Goal: Task Accomplishment & Management: Use online tool/utility

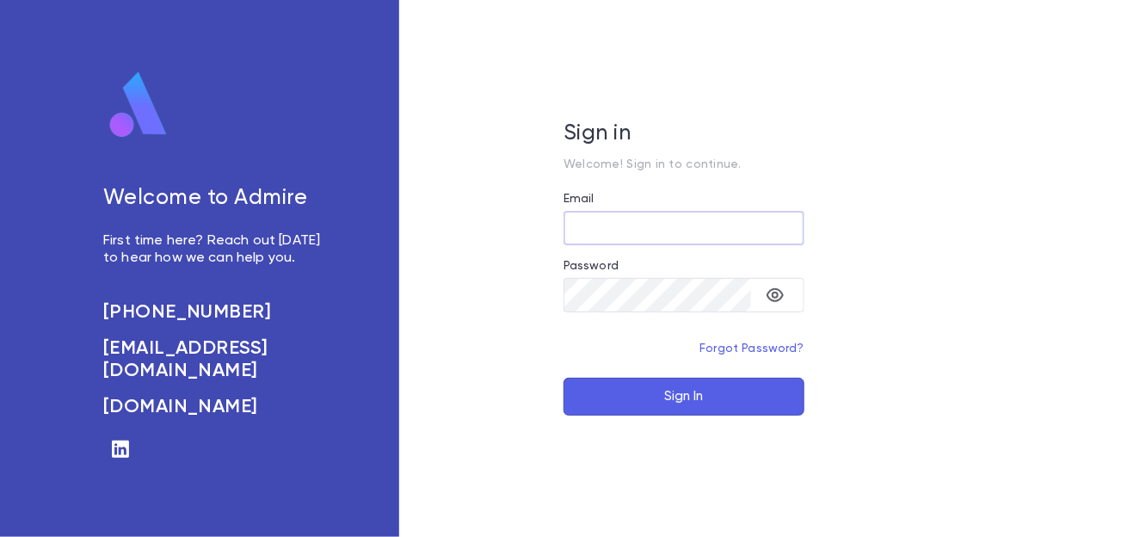
type input "**********"
click at [695, 404] on button "Sign In" at bounding box center [683, 397] width 241 height 38
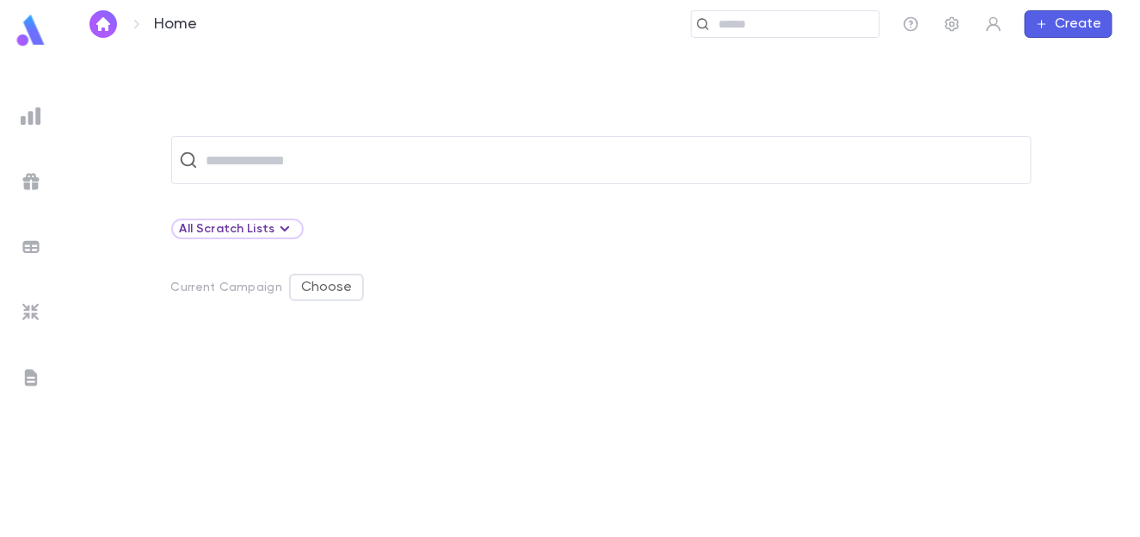
click at [34, 120] on img at bounding box center [31, 116] width 21 height 21
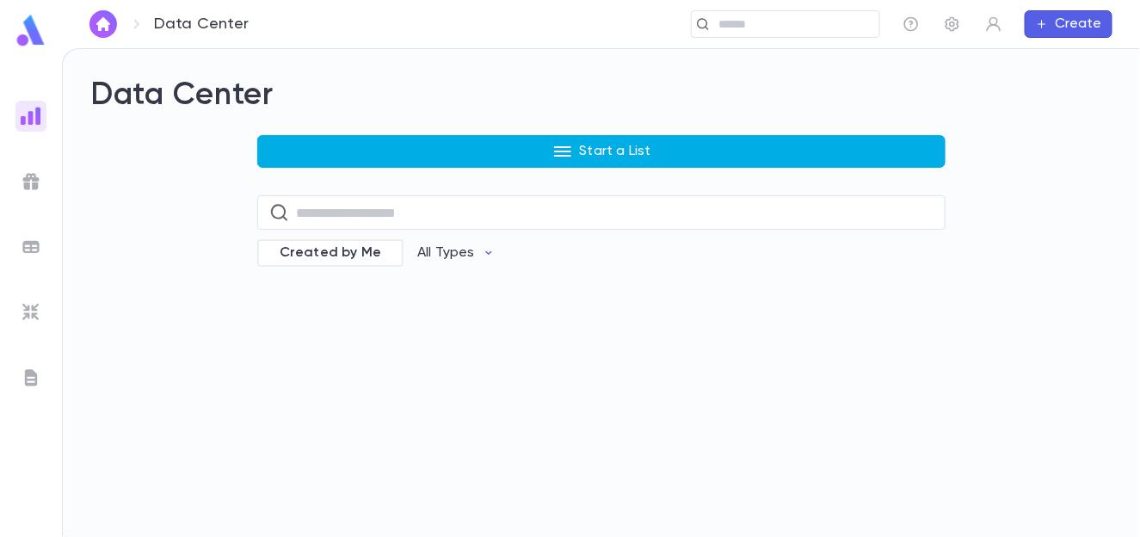
click at [565, 151] on icon "button" at bounding box center [562, 151] width 21 height 21
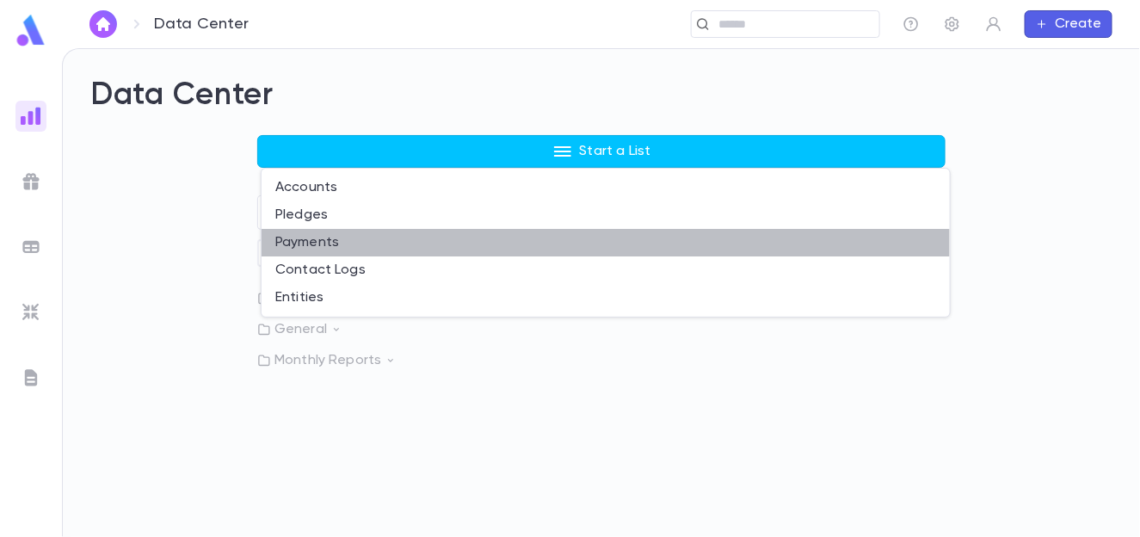
click at [329, 240] on li "Payments" at bounding box center [605, 243] width 688 height 28
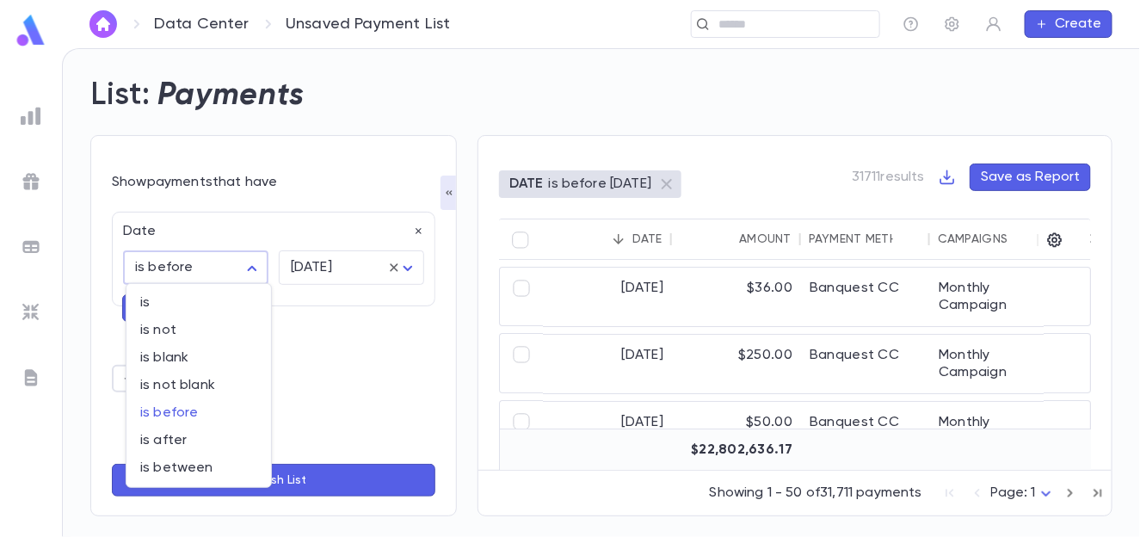
click at [219, 268] on body "Data Center Unsaved Payment List ​ Create List: Payments Show payments that hav…" at bounding box center [570, 292] width 1140 height 489
click at [185, 446] on span "is after" at bounding box center [198, 440] width 117 height 17
type input "**********"
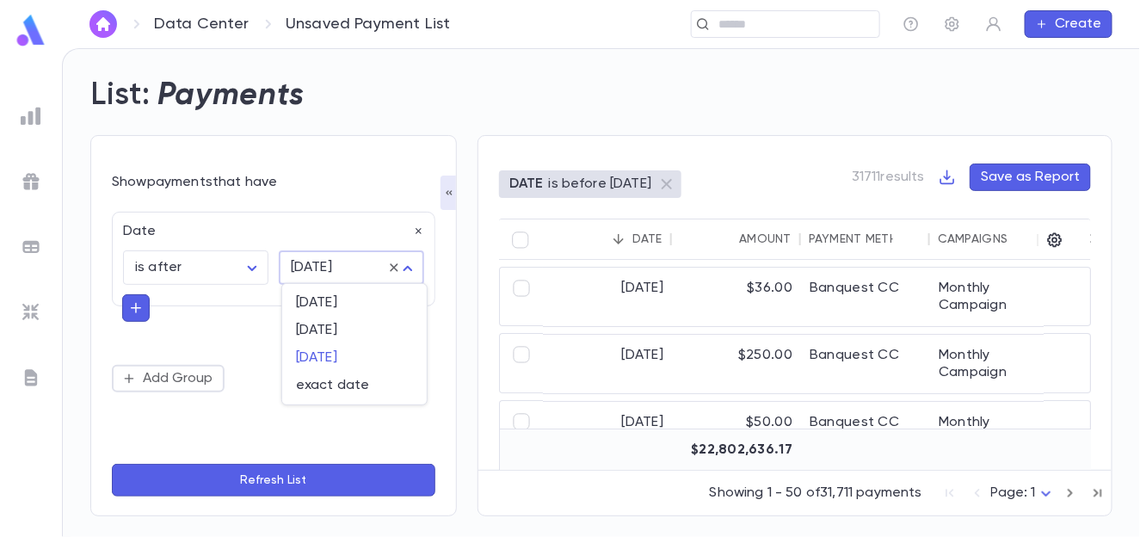
click at [314, 275] on body "**********" at bounding box center [570, 292] width 1140 height 489
click at [332, 383] on span "exact date" at bounding box center [354, 385] width 117 height 17
type input "*********"
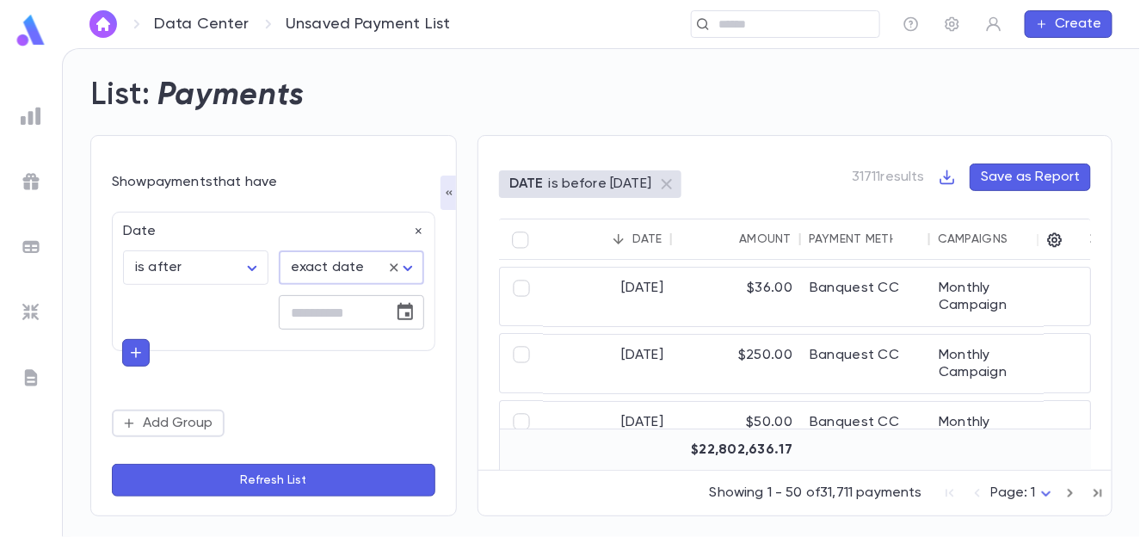
click at [407, 307] on icon "Choose date" at bounding box center [404, 311] width 15 height 17
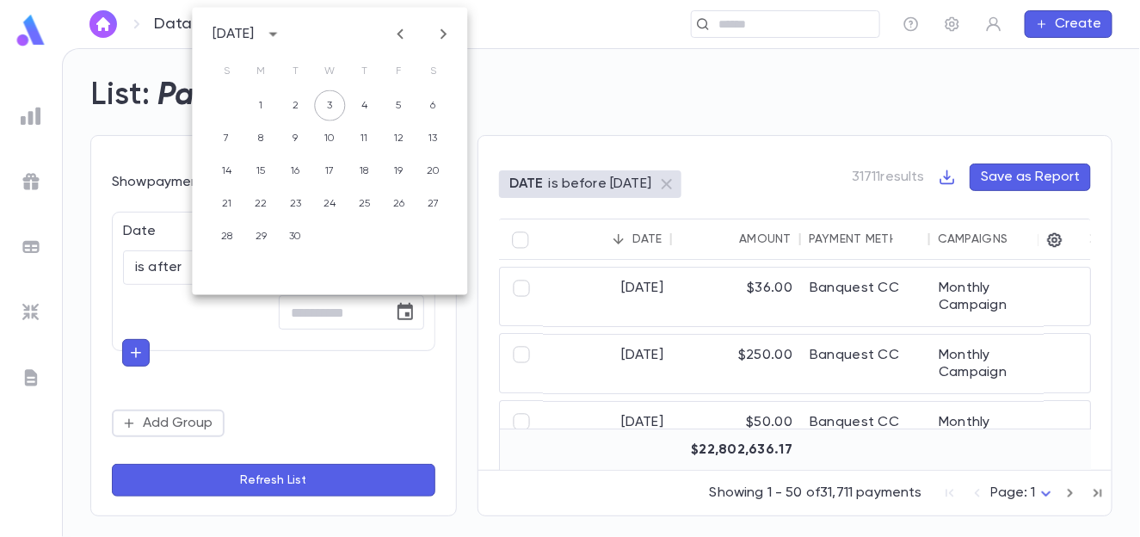
click at [321, 383] on div "**********" at bounding box center [273, 324] width 323 height 225
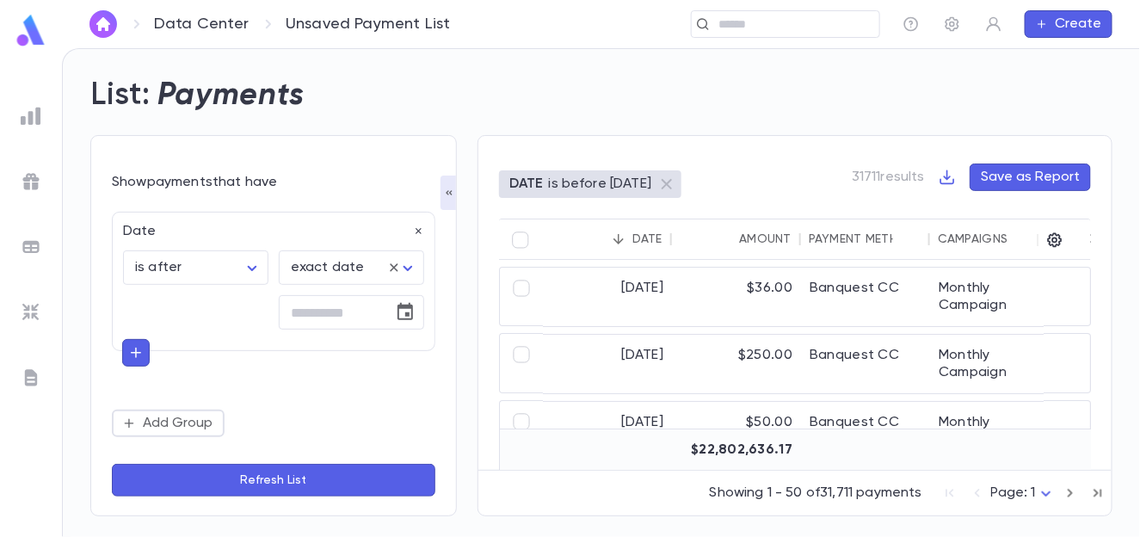
click at [36, 118] on img at bounding box center [31, 116] width 21 height 21
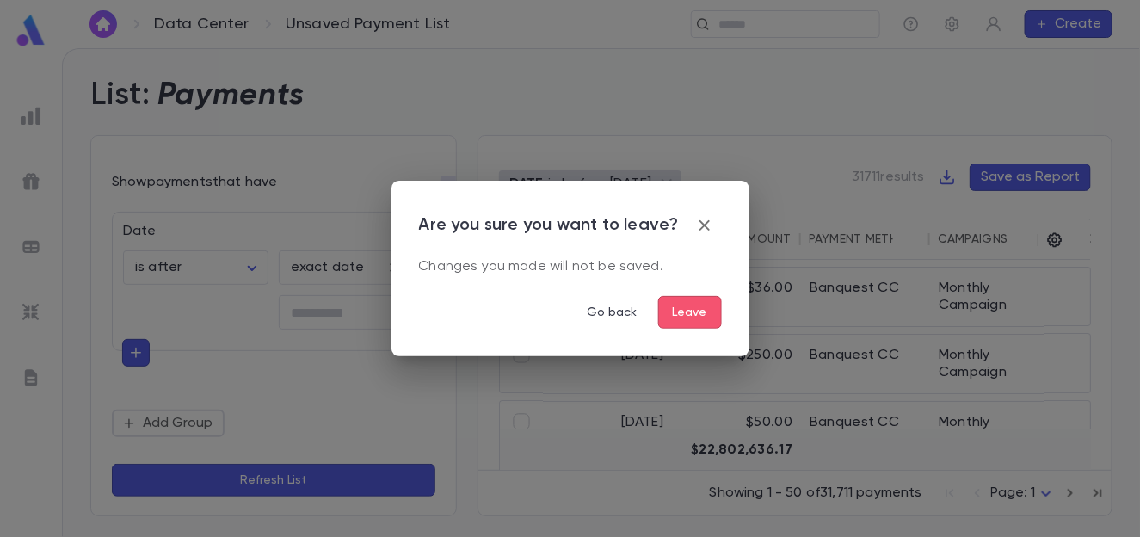
click at [682, 314] on button "Leave" at bounding box center [690, 312] width 64 height 33
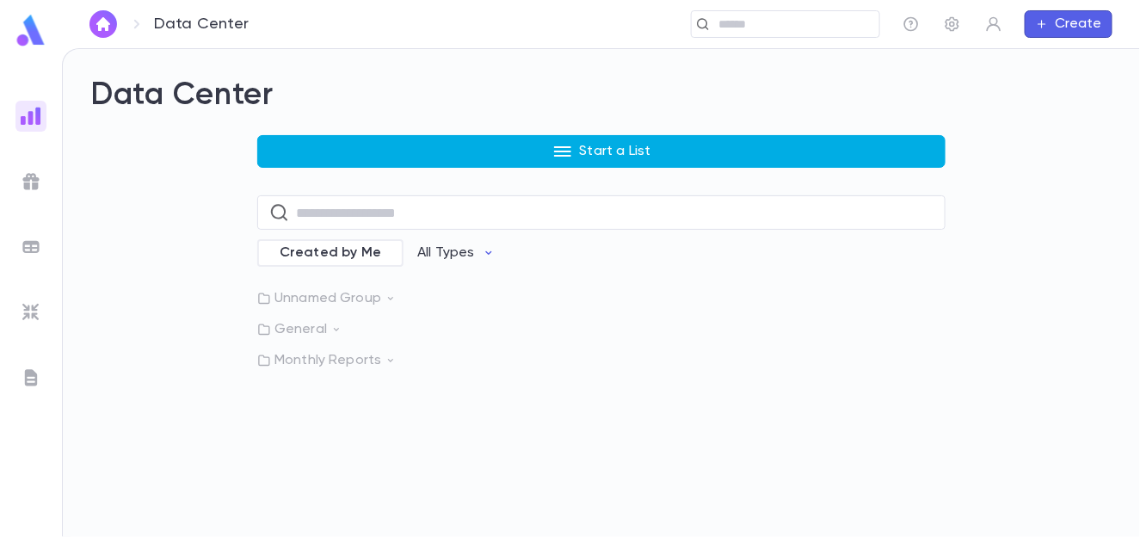
click at [558, 141] on icon "button" at bounding box center [562, 151] width 21 height 21
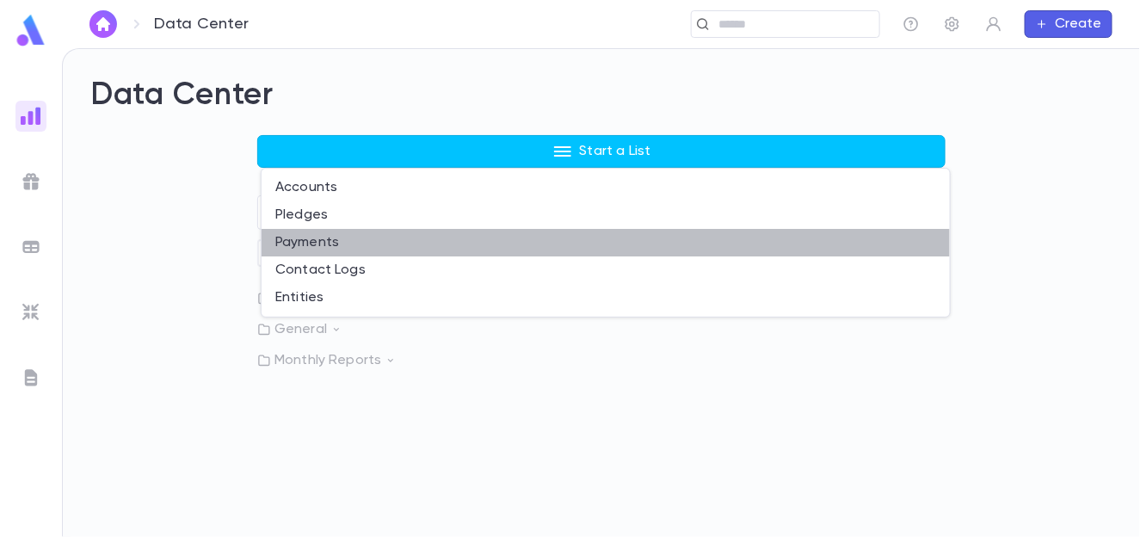
click at [303, 247] on li "Payments" at bounding box center [605, 243] width 688 height 28
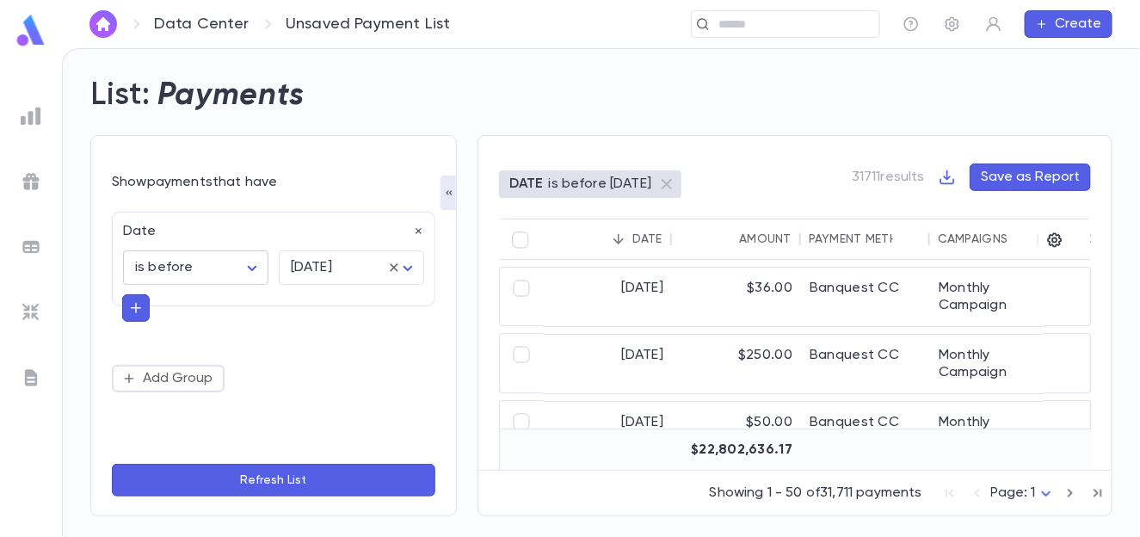
click at [202, 274] on body "Data Center Unsaved Payment List ​ Create List: Payments Show payments that hav…" at bounding box center [570, 292] width 1140 height 489
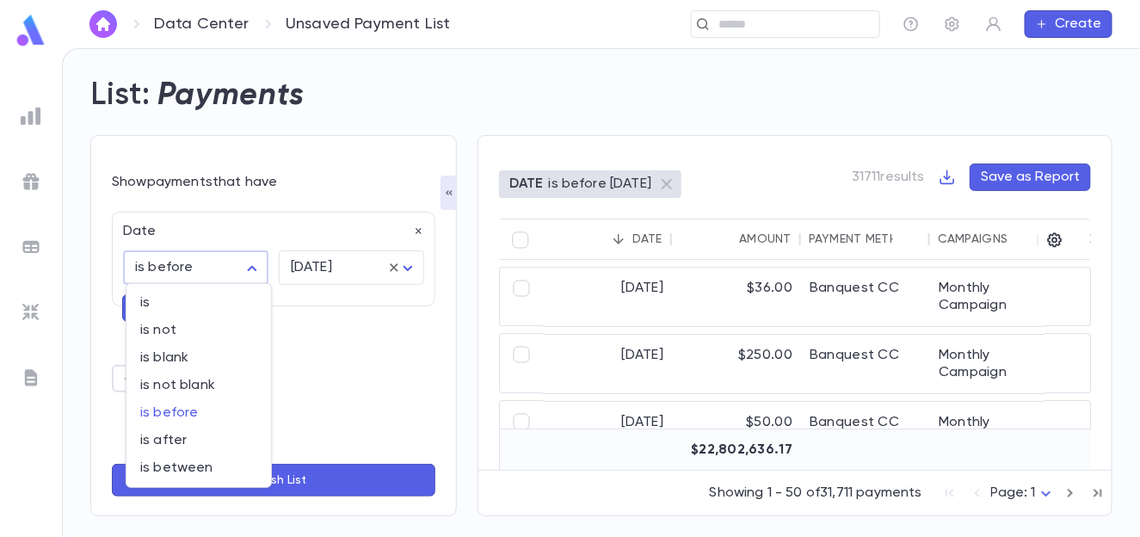
click at [202, 274] on div at bounding box center [570, 268] width 1140 height 537
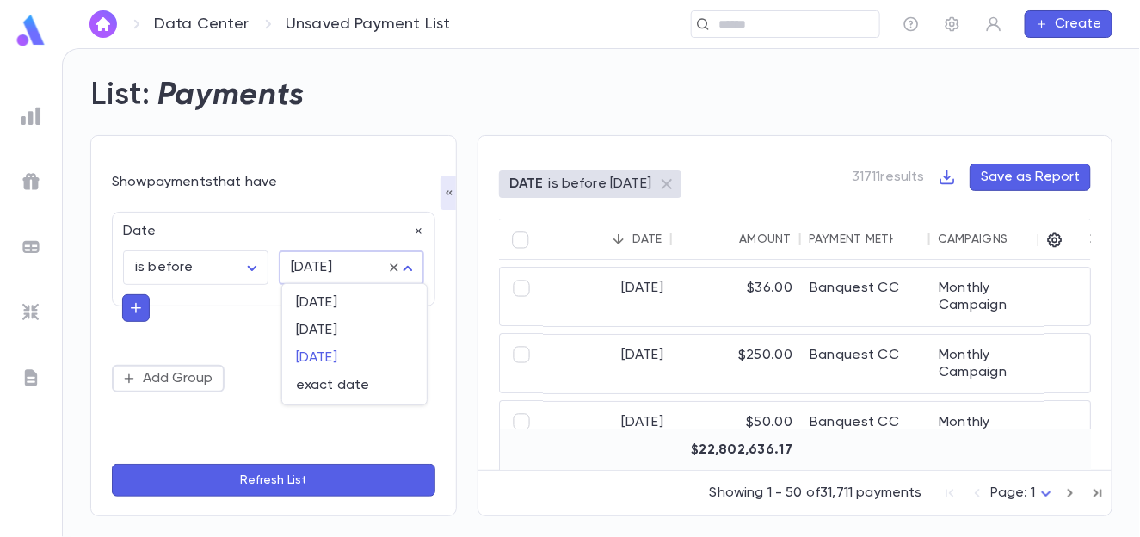
click at [326, 270] on body "Data Center Unsaved Payment List ​ Create List: Payments Show payments that hav…" at bounding box center [570, 292] width 1140 height 489
click at [318, 298] on span "[DATE]" at bounding box center [354, 302] width 117 height 17
type input "*****"
click at [265, 482] on button "Refresh List" at bounding box center [273, 480] width 323 height 33
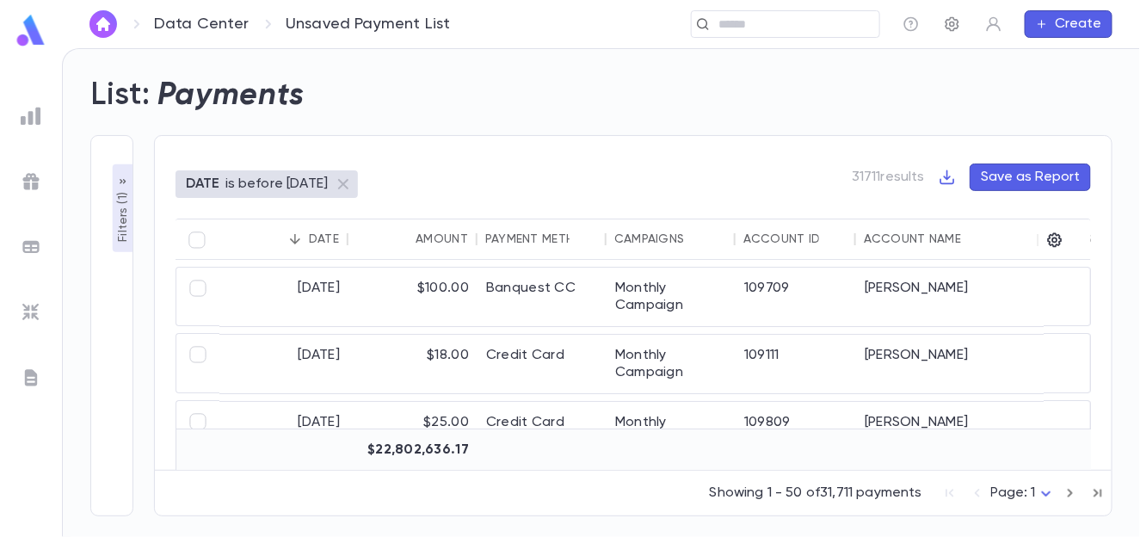
click at [951, 24] on icon "button" at bounding box center [952, 24] width 14 height 15
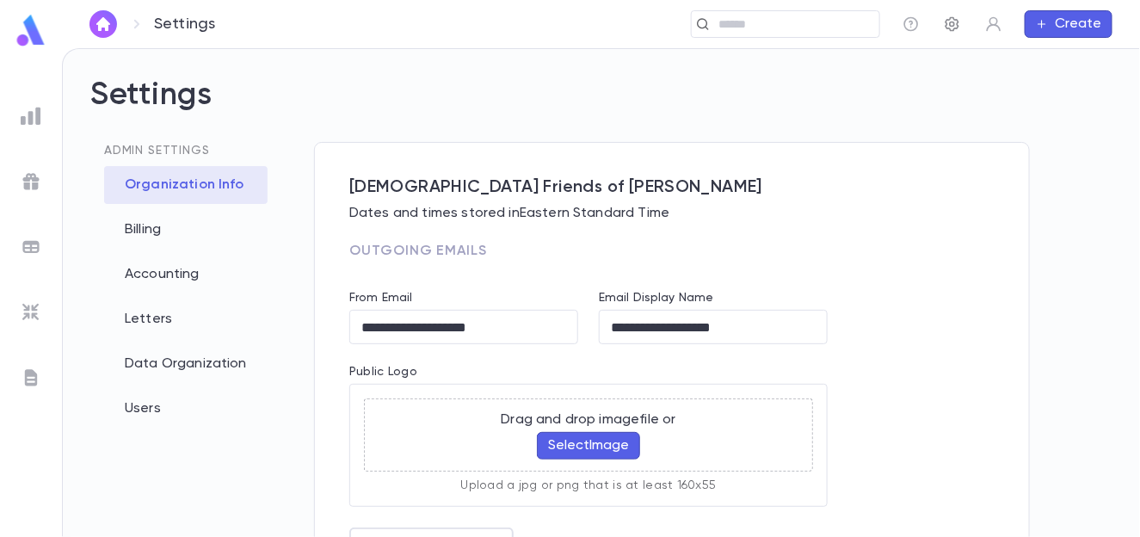
click at [951, 24] on icon "button" at bounding box center [952, 24] width 14 height 15
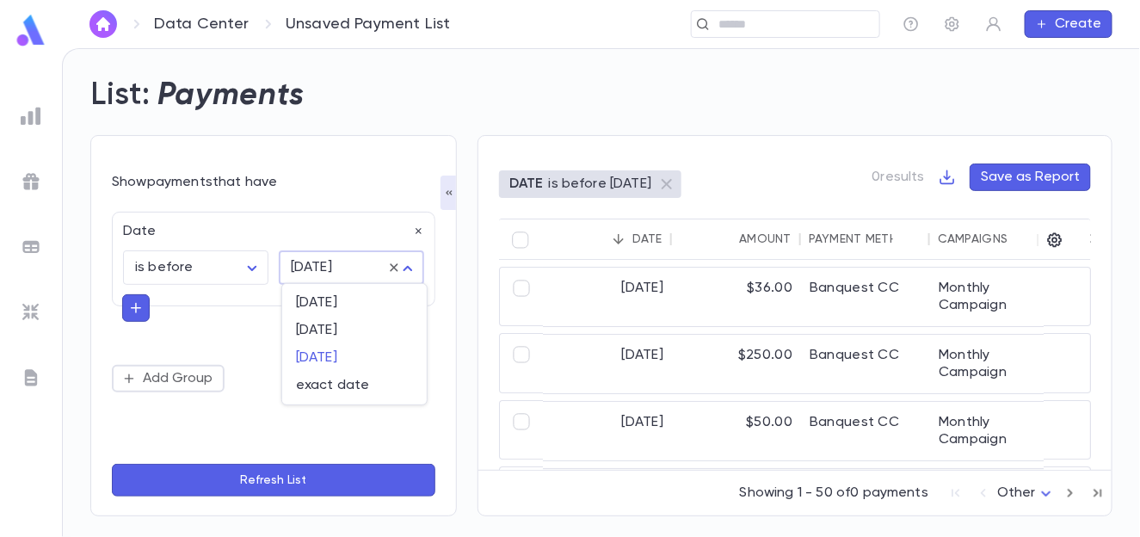
click at [327, 274] on body "Data Center Unsaved Payment List ​ Create List: Payments Show payments that hav…" at bounding box center [570, 292] width 1140 height 489
click at [330, 302] on span "[DATE]" at bounding box center [354, 302] width 117 height 17
type input "*****"
click at [276, 480] on button "Refresh List" at bounding box center [273, 480] width 323 height 33
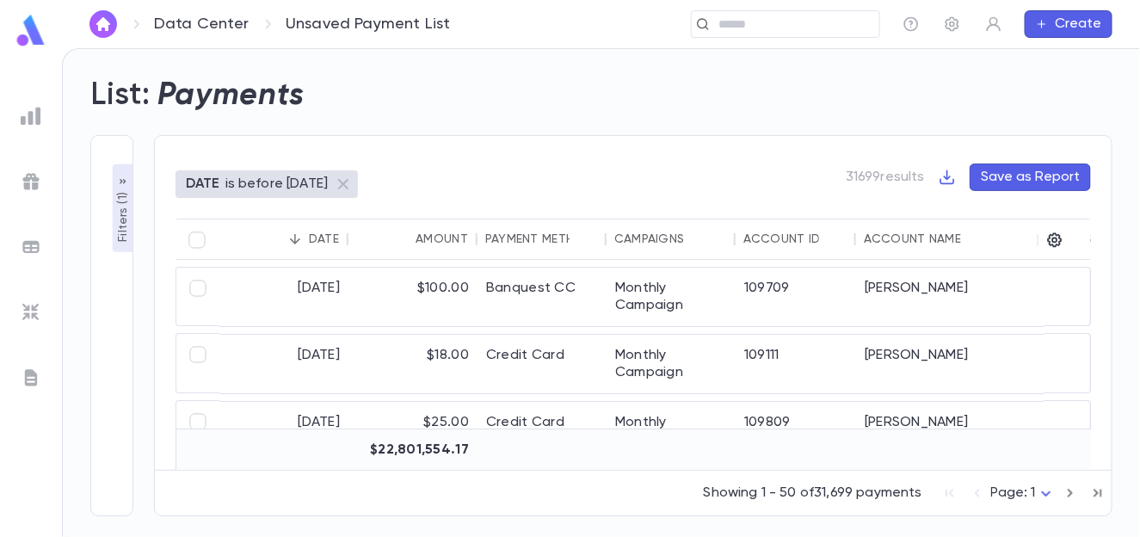
click at [120, 188] on icon "button" at bounding box center [123, 182] width 14 height 14
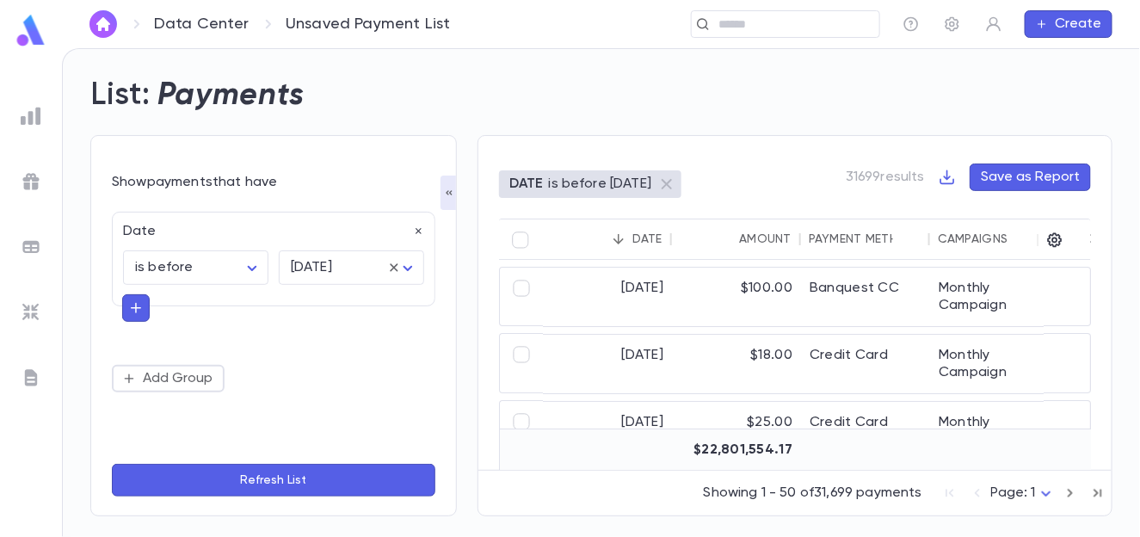
click at [139, 306] on icon "button" at bounding box center [135, 307] width 15 height 17
click at [172, 314] on input "text" at bounding box center [266, 306] width 250 height 24
type input "*"
type input "***"
click at [172, 342] on li "Payment Method" at bounding box center [273, 339] width 304 height 28
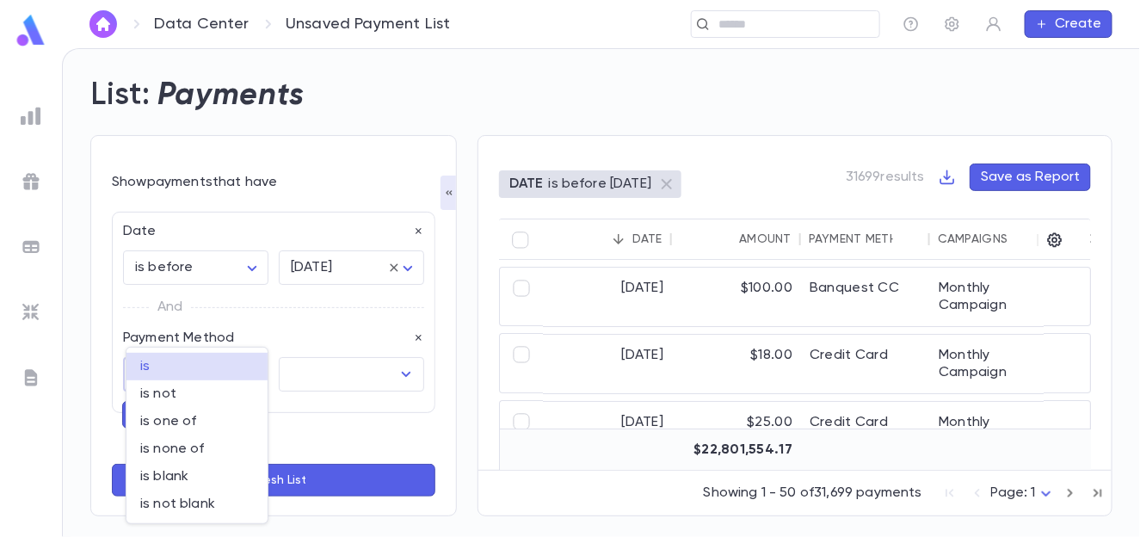
click at [179, 379] on body "Data Center Unsaved Payment List ​ Create List: Payments Show payments that hav…" at bounding box center [570, 292] width 1140 height 489
click at [297, 379] on div at bounding box center [570, 268] width 1140 height 537
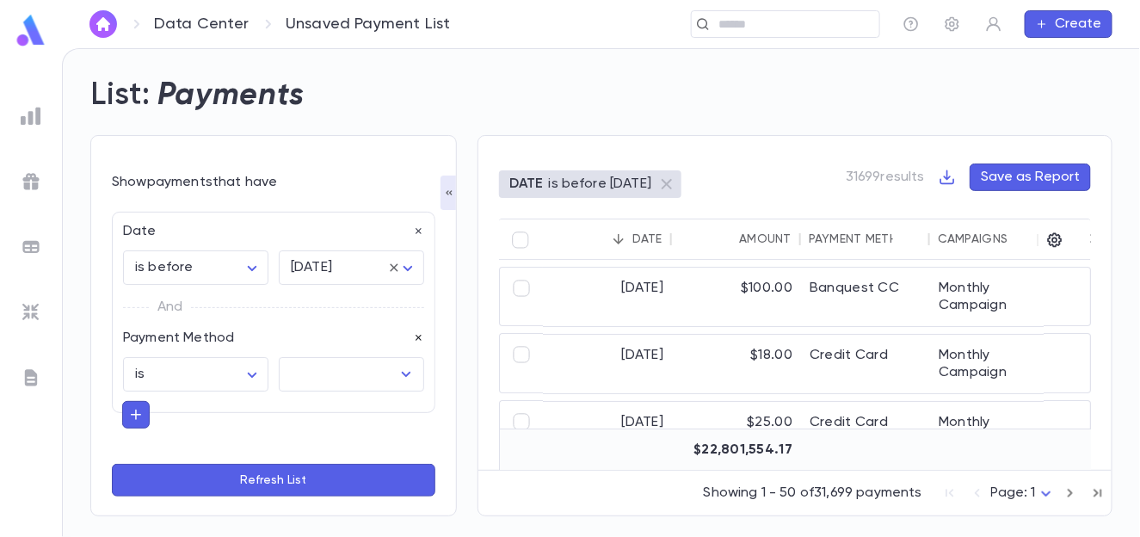
click at [413, 336] on icon "button" at bounding box center [419, 338] width 12 height 12
click at [263, 486] on button "Refresh List" at bounding box center [273, 480] width 323 height 33
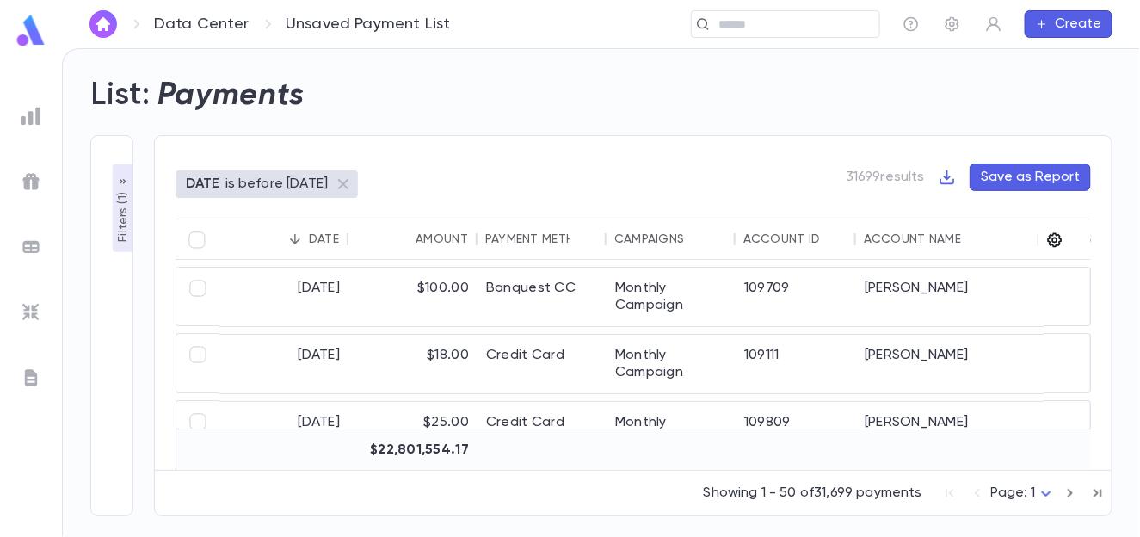
click at [1058, 239] on icon "button" at bounding box center [1054, 239] width 17 height 17
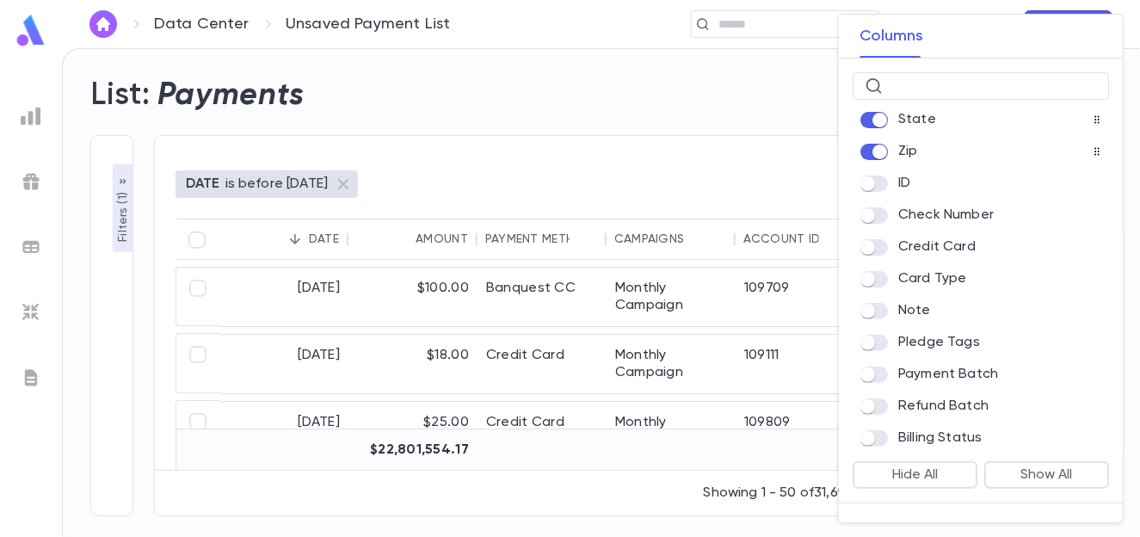
scroll to position [172, 0]
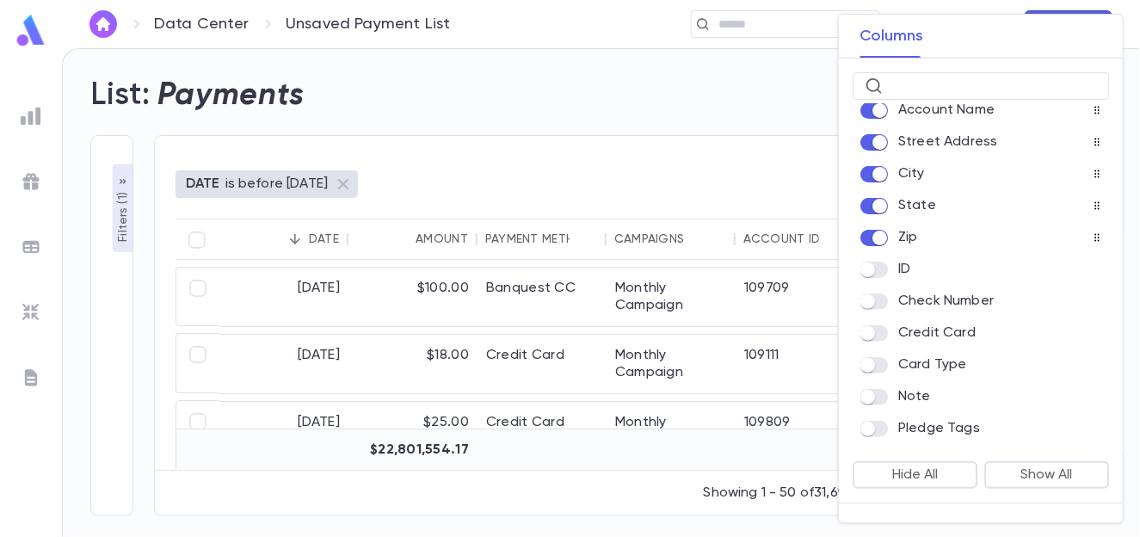
click at [899, 269] on p "ID" at bounding box center [904, 269] width 12 height 17
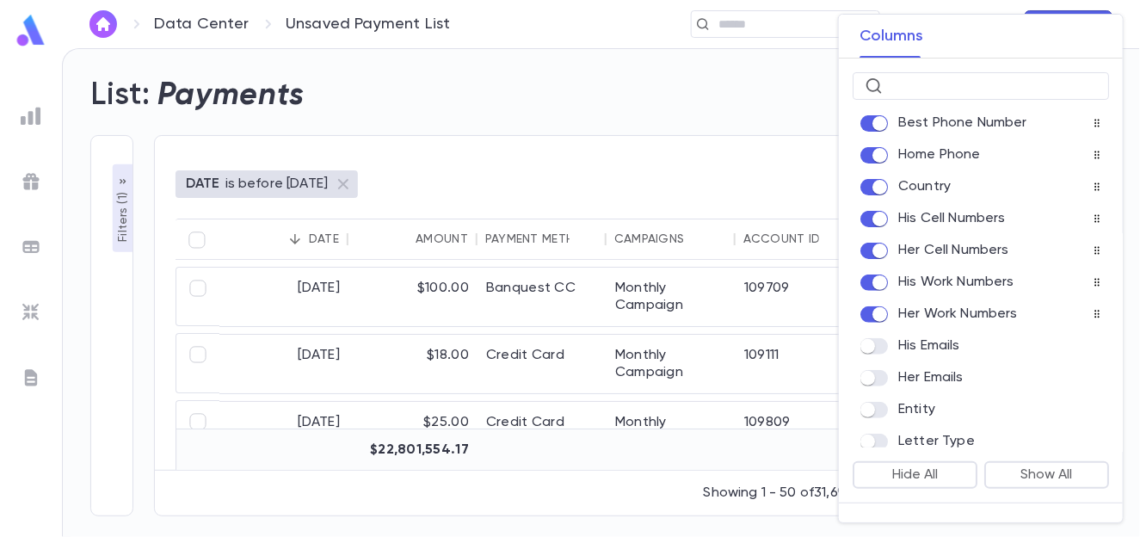
scroll to position [946, 0]
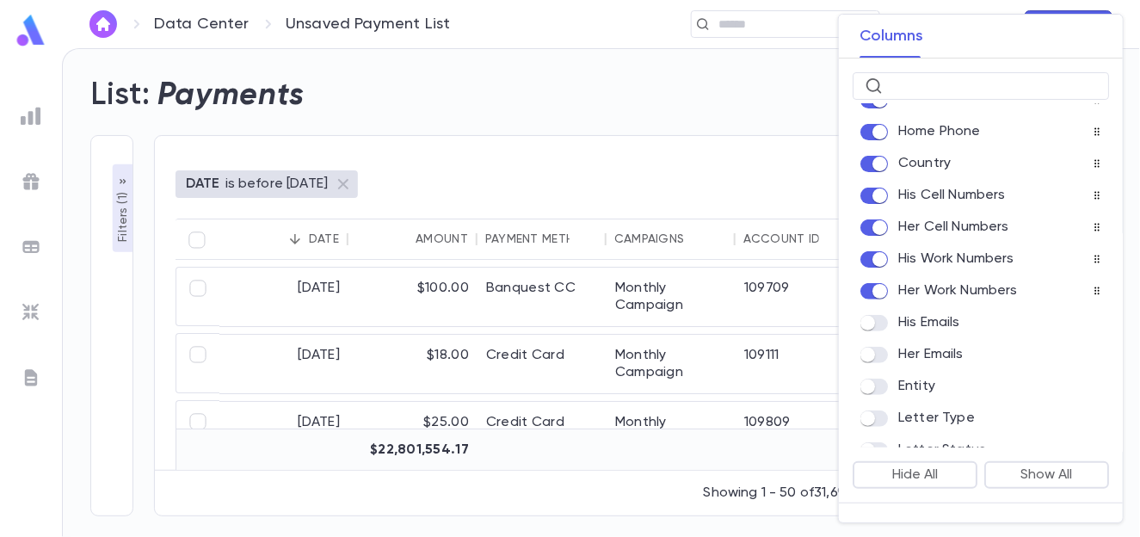
click at [887, 331] on label at bounding box center [879, 323] width 38 height 16
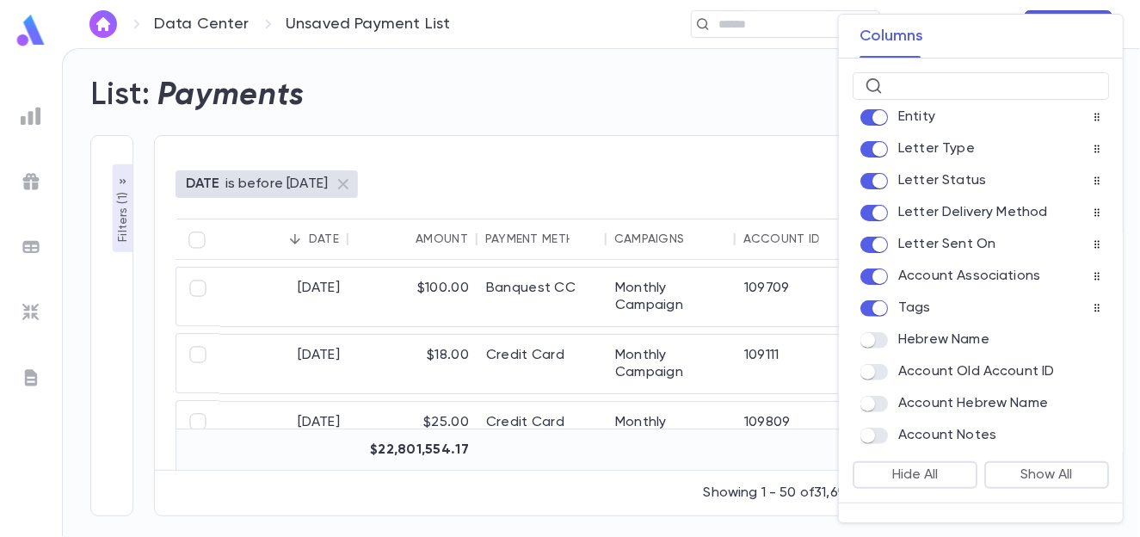
scroll to position [1242, 0]
click at [870, 411] on div "Account Hebrew Name" at bounding box center [980, 403] width 256 height 24
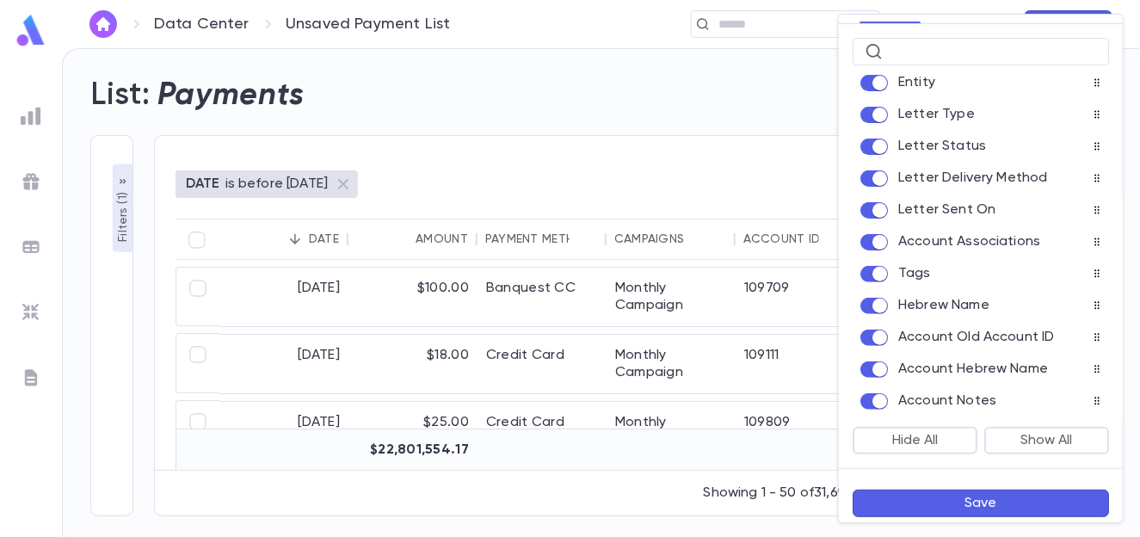
scroll to position [48, 0]
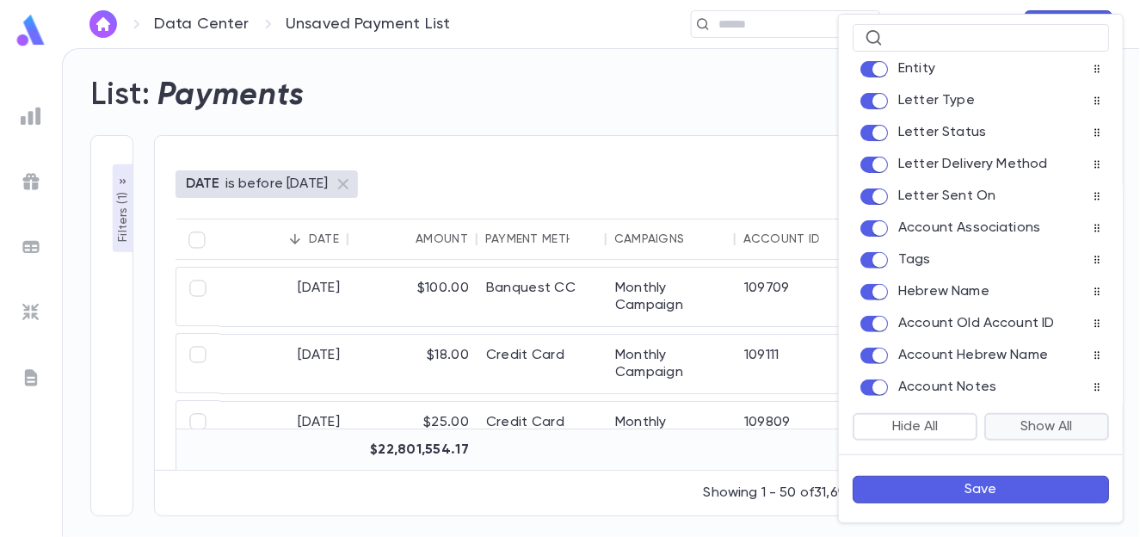
click at [1037, 432] on button "Show All" at bounding box center [1046, 427] width 125 height 28
click at [994, 483] on button "Save" at bounding box center [980, 490] width 256 height 28
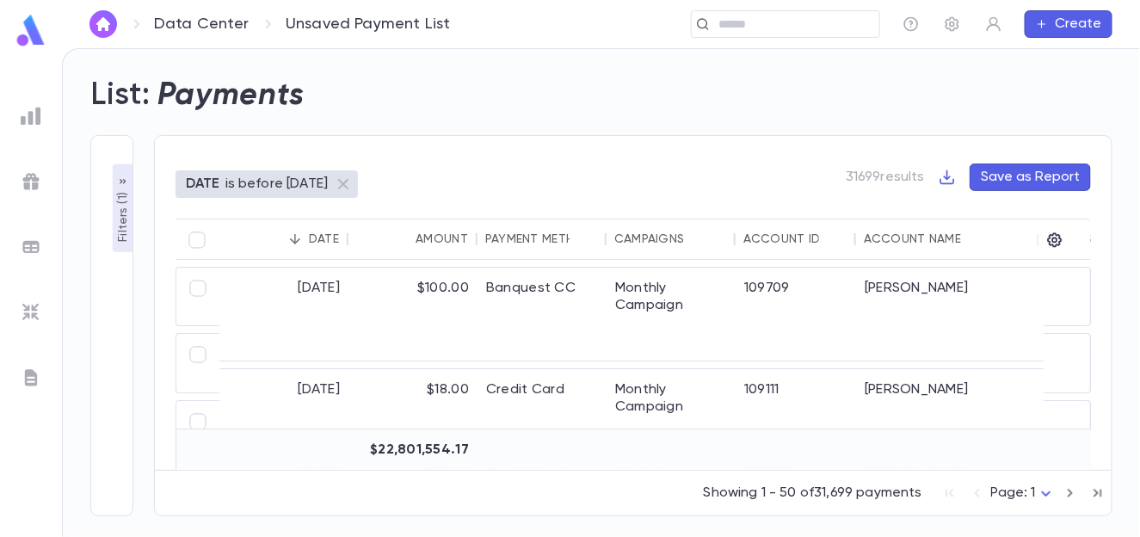
click at [120, 188] on icon "button" at bounding box center [123, 182] width 14 height 14
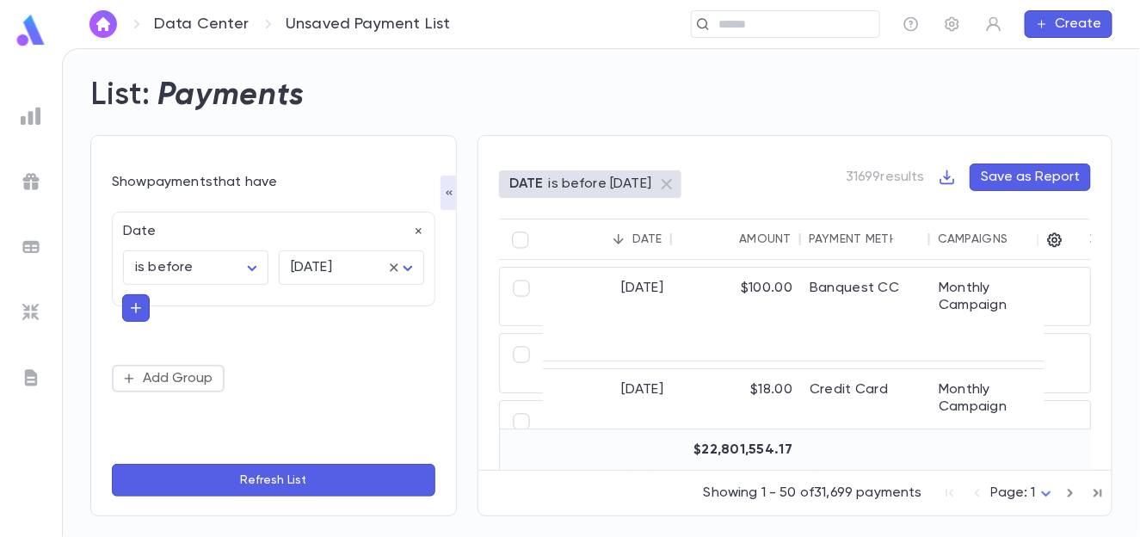
click at [132, 295] on button "button" at bounding box center [136, 308] width 28 height 28
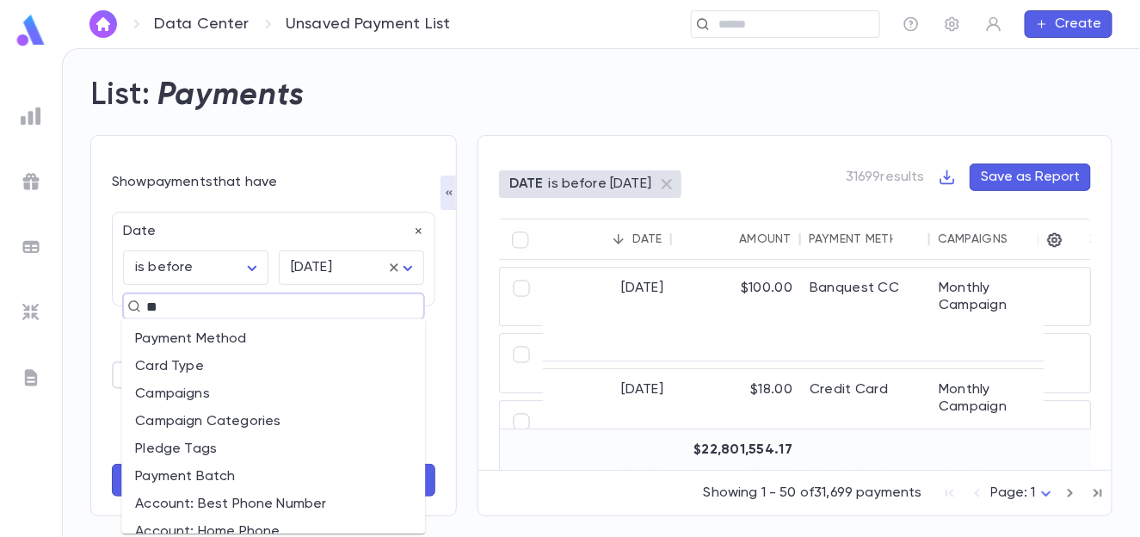
type input "*"
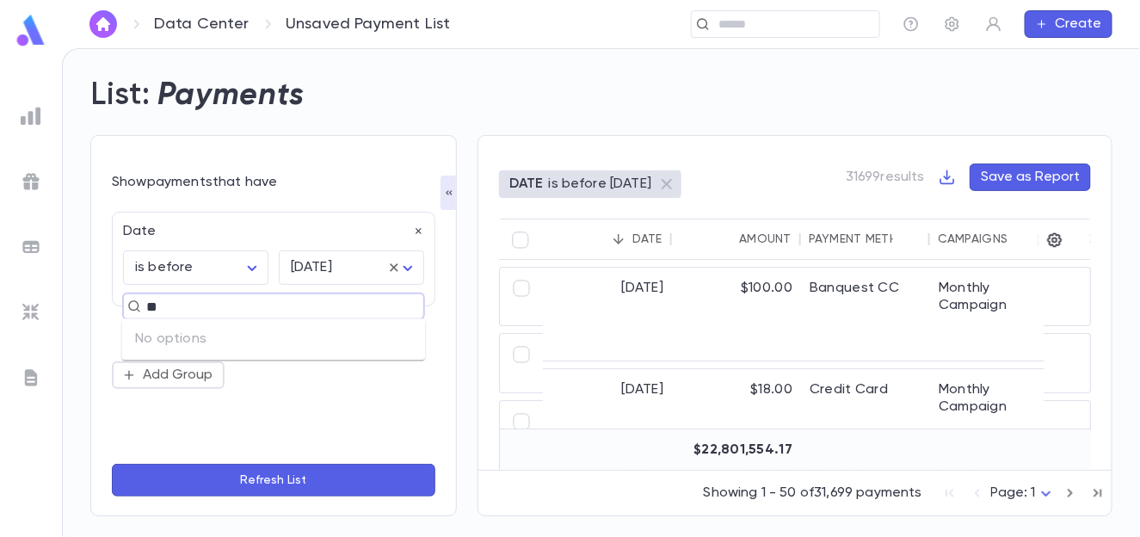
type input "*"
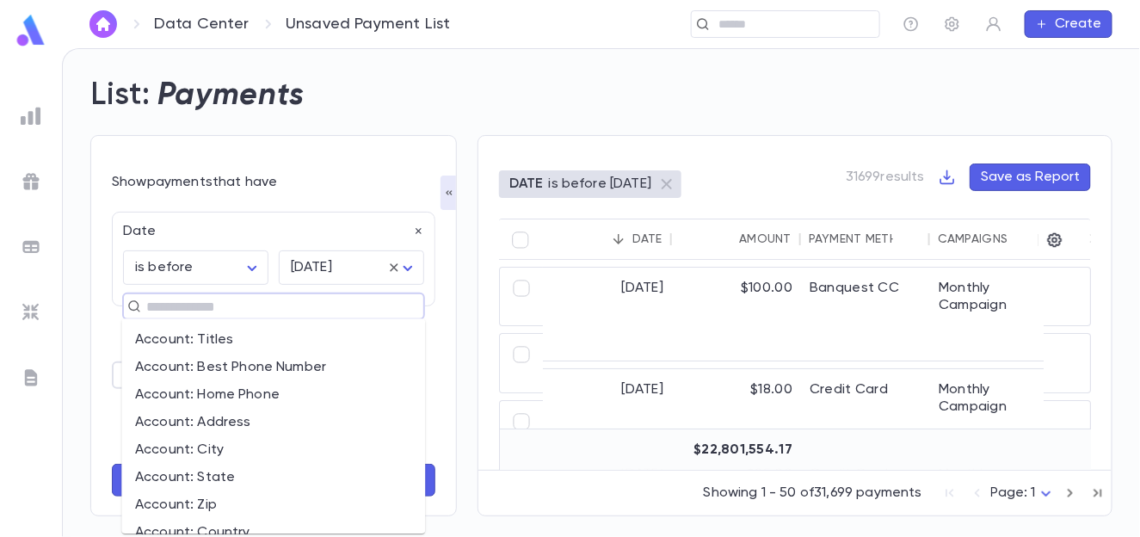
scroll to position [774, 0]
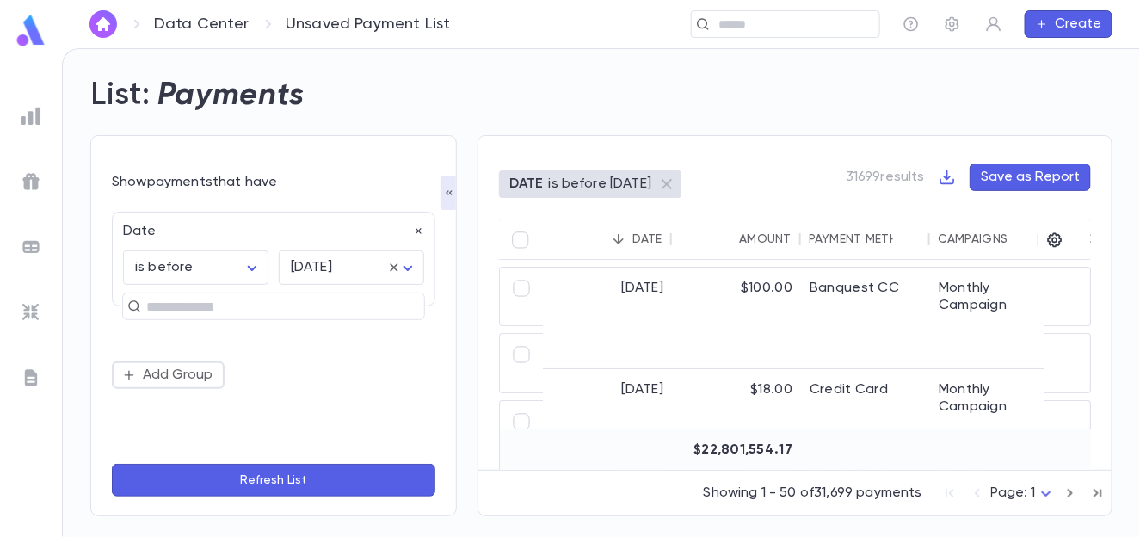
click at [107, 389] on div "Show payments that have Date is before ******** ​ [DATE] ***** ​ ​ Add Group Re…" at bounding box center [273, 325] width 366 height 381
click at [139, 377] on button "Add Group" at bounding box center [168, 375] width 113 height 28
type input "*"
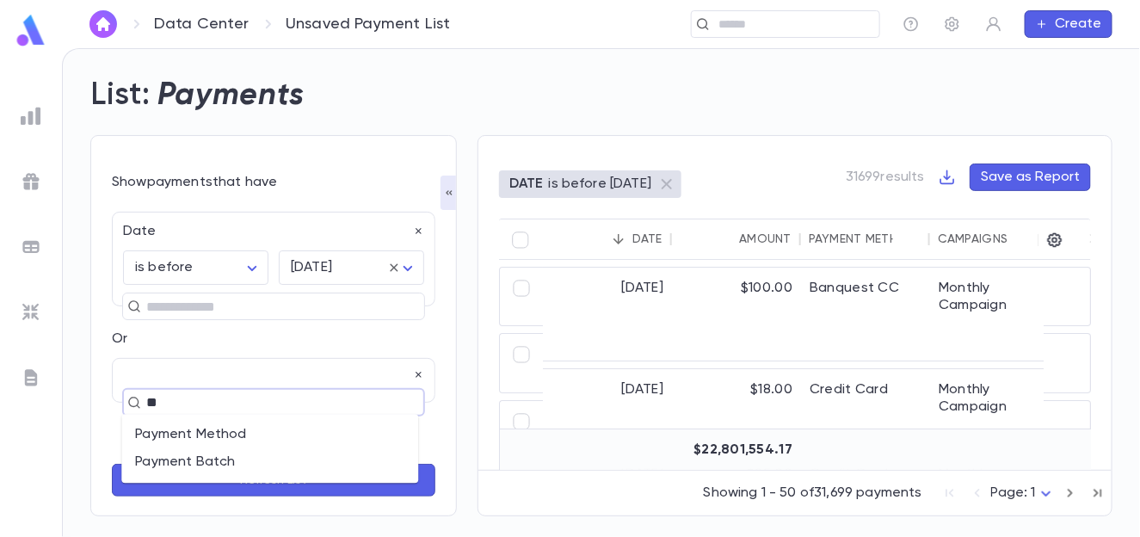
type input "*"
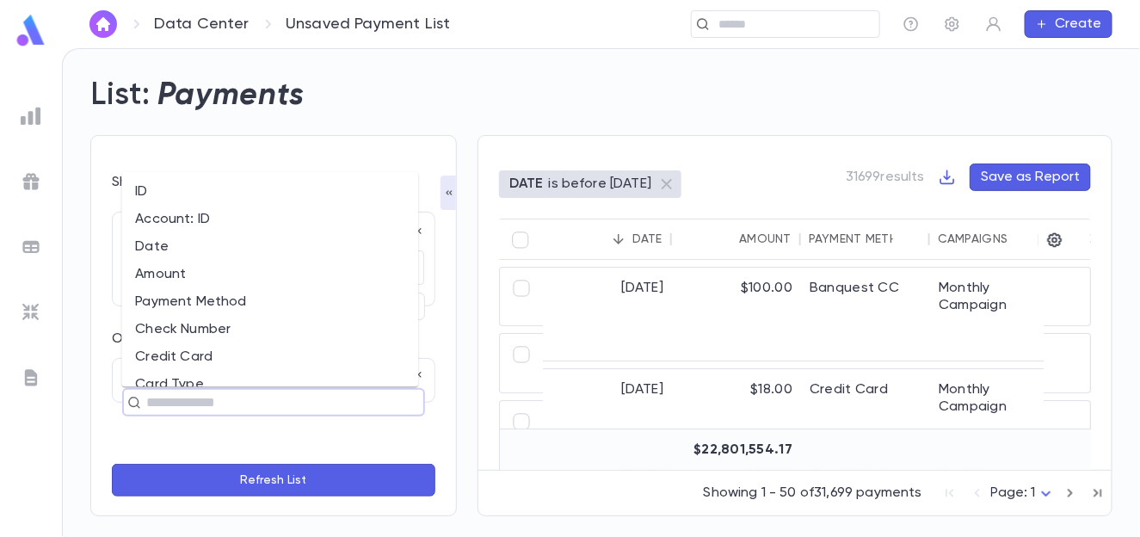
click at [105, 391] on div "Show payments that have Date is before ******** ​ [DATE] ***** ​ ​ Or ​ Add Gro…" at bounding box center [273, 325] width 366 height 381
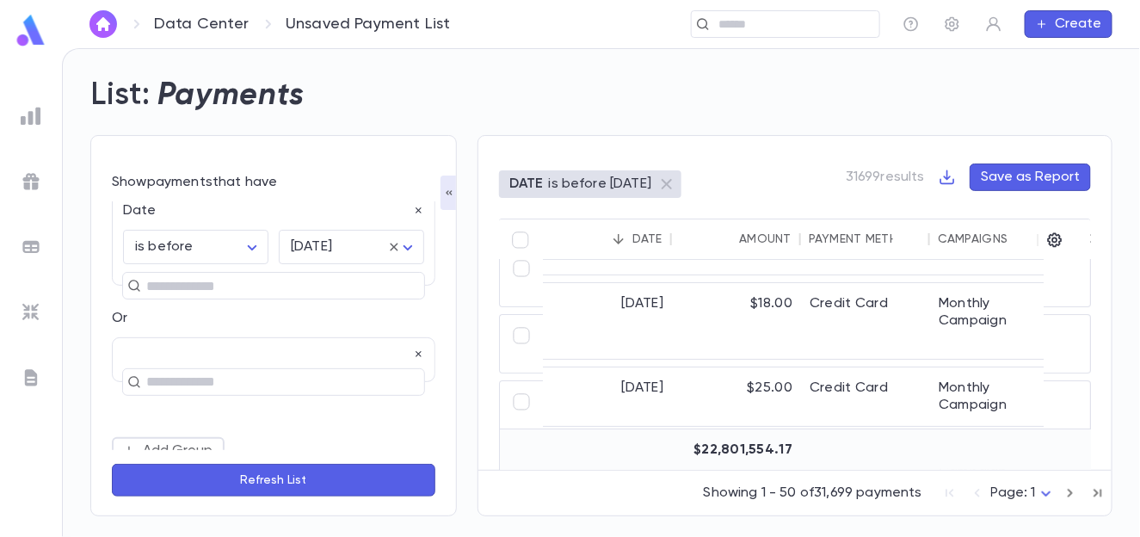
scroll to position [0, 0]
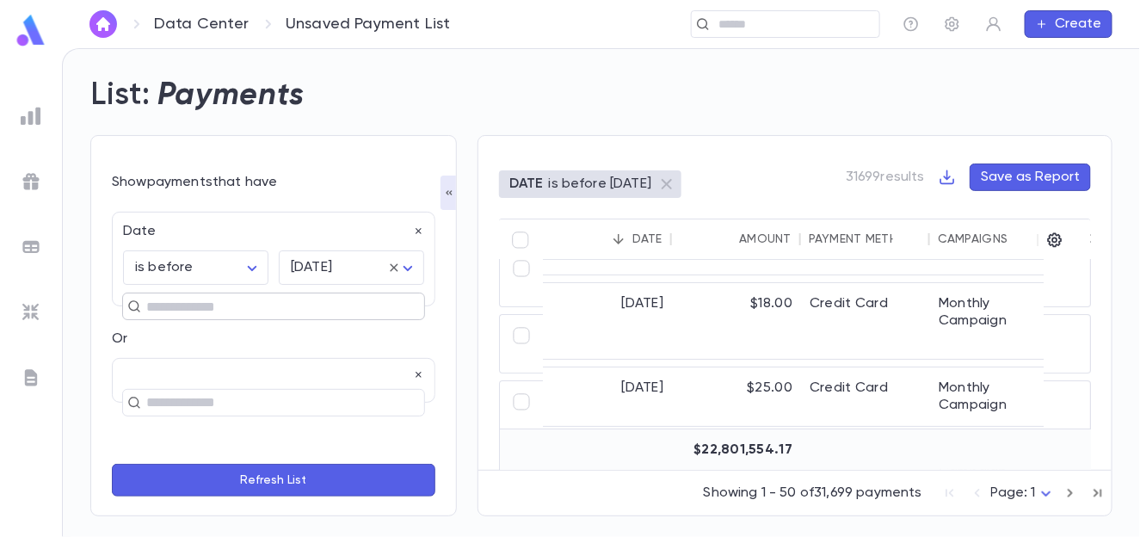
click at [156, 301] on input "text" at bounding box center [266, 306] width 250 height 24
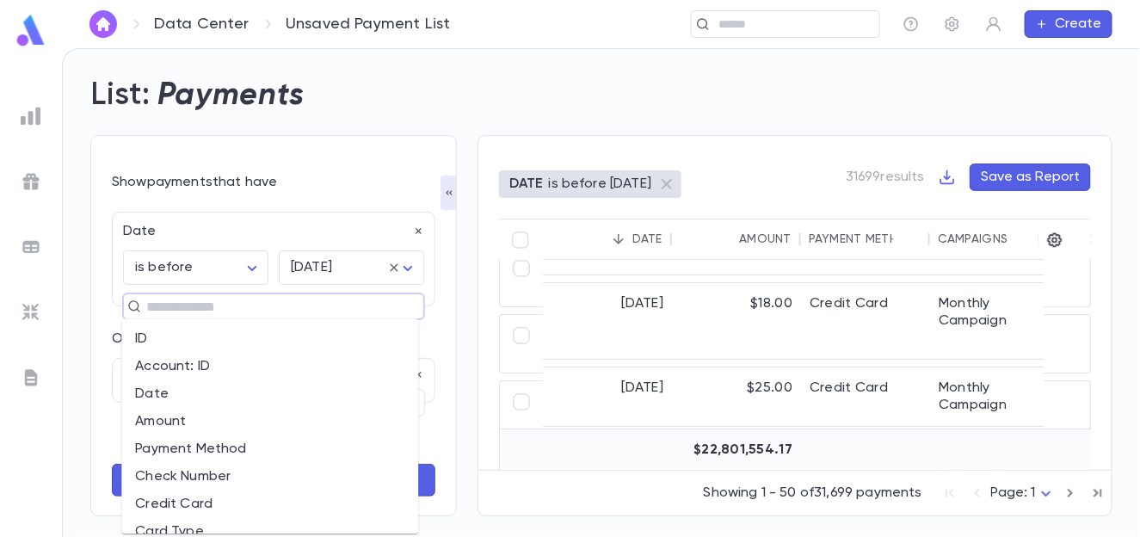
click at [164, 452] on li "Payment Method" at bounding box center [269, 449] width 297 height 28
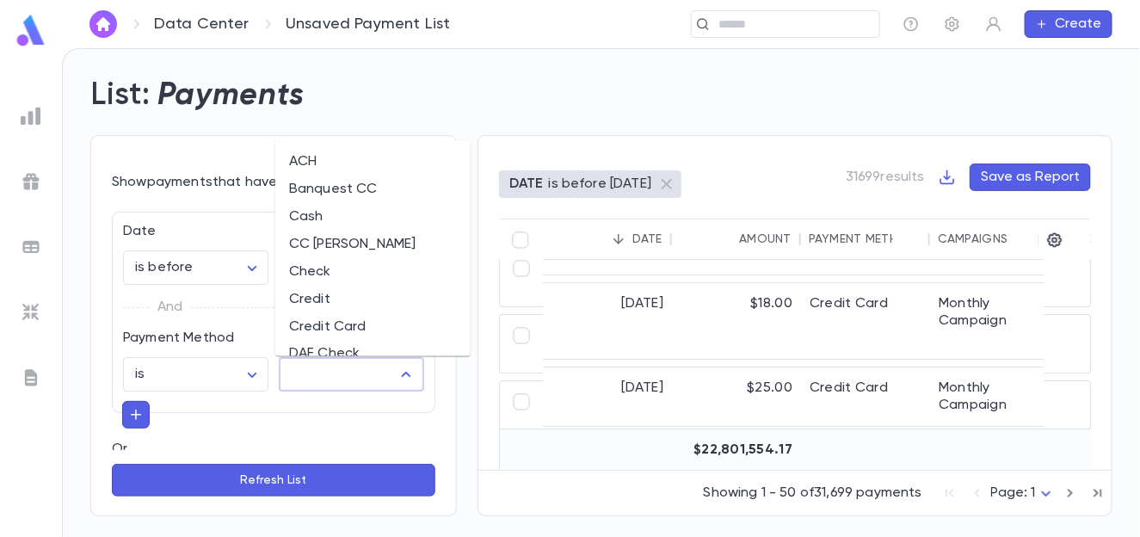
click at [311, 381] on input "text" at bounding box center [338, 374] width 104 height 33
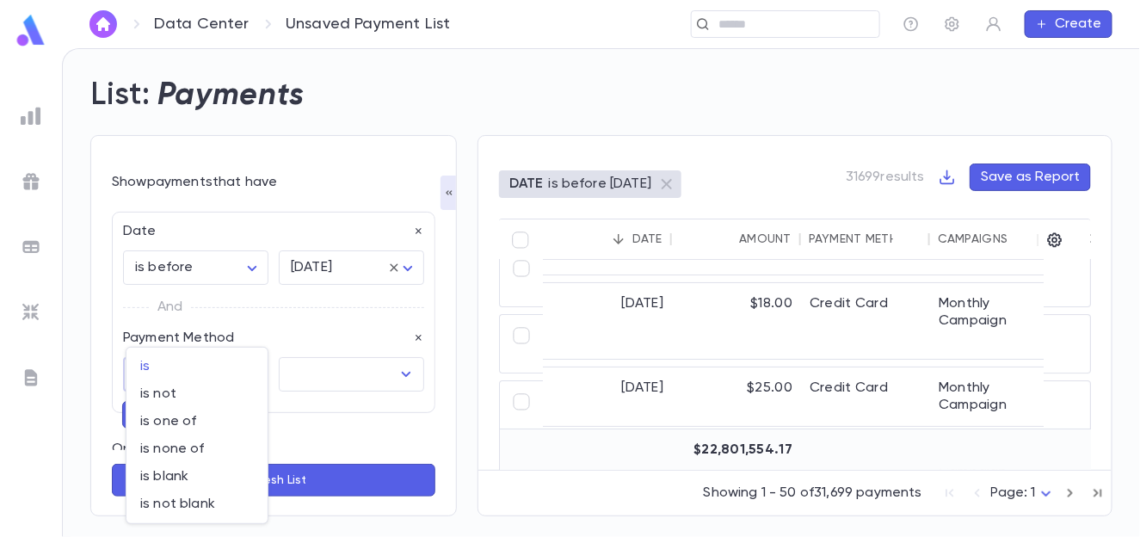
click at [199, 370] on body "Data Center Unsaved Payment List ​ Create List: Payments Show payments that hav…" at bounding box center [570, 292] width 1140 height 489
click at [107, 329] on div at bounding box center [570, 268] width 1140 height 537
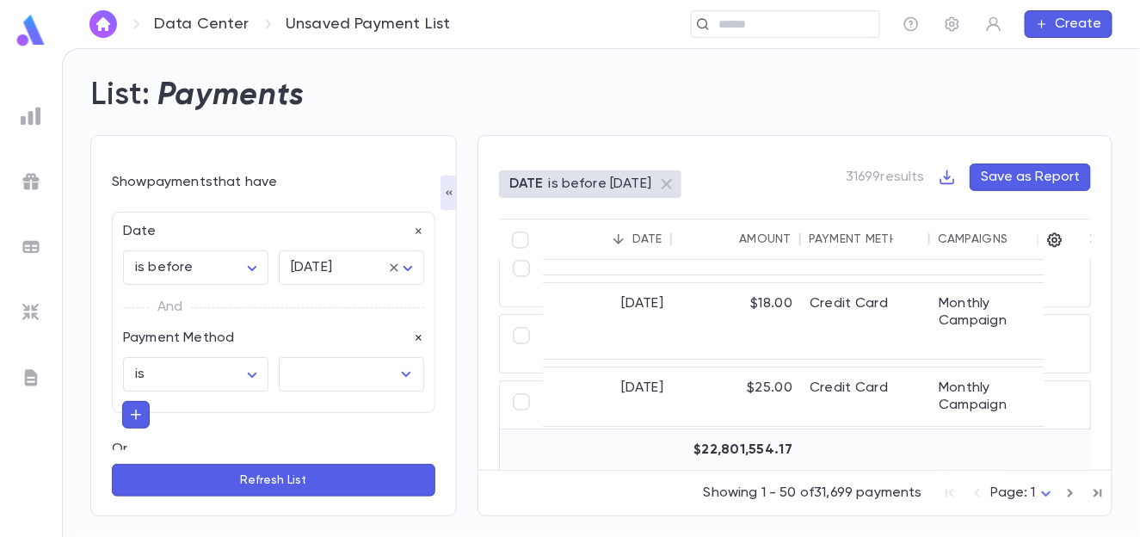
click at [413, 338] on icon "button" at bounding box center [419, 338] width 12 height 12
click at [134, 307] on icon "button" at bounding box center [136, 308] width 10 height 10
click at [236, 310] on input "text" at bounding box center [266, 306] width 250 height 24
click at [260, 218] on div "Date" at bounding box center [268, 226] width 311 height 28
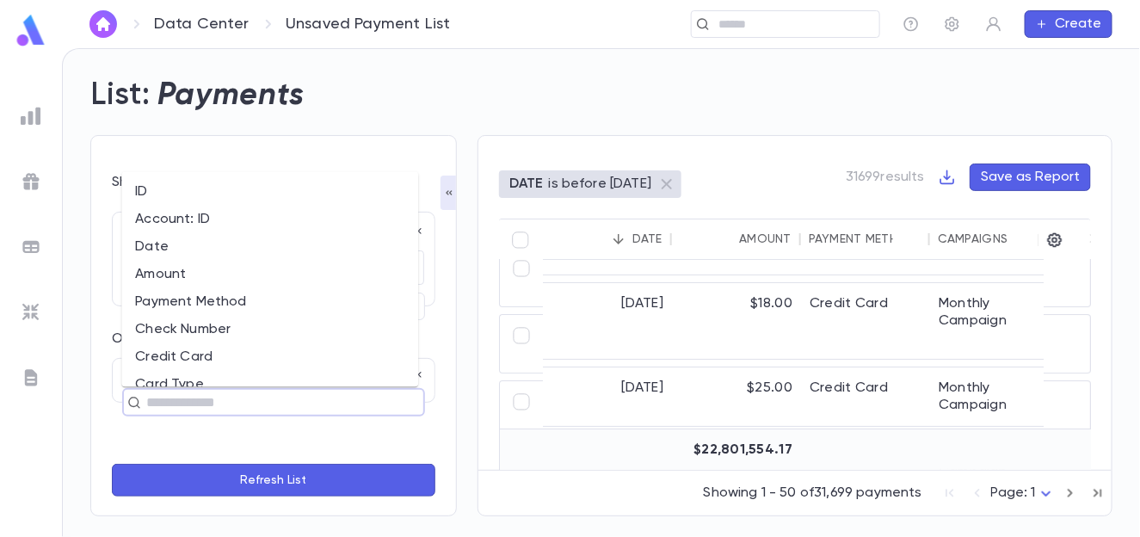
click at [169, 399] on input "text" at bounding box center [266, 403] width 250 height 24
click at [191, 281] on li "Amount" at bounding box center [269, 275] width 297 height 28
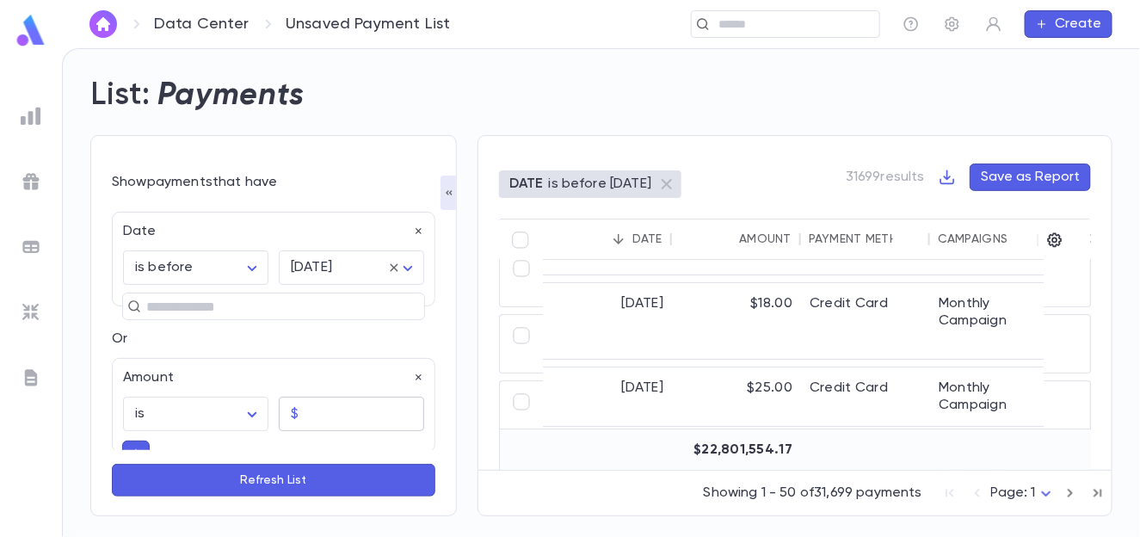
click at [312, 415] on input "text" at bounding box center [364, 414] width 119 height 34
click at [255, 404] on body "Data Center Unsaved Payment List ​ Create List: Payments Show payments that hav…" at bounding box center [570, 292] width 1140 height 489
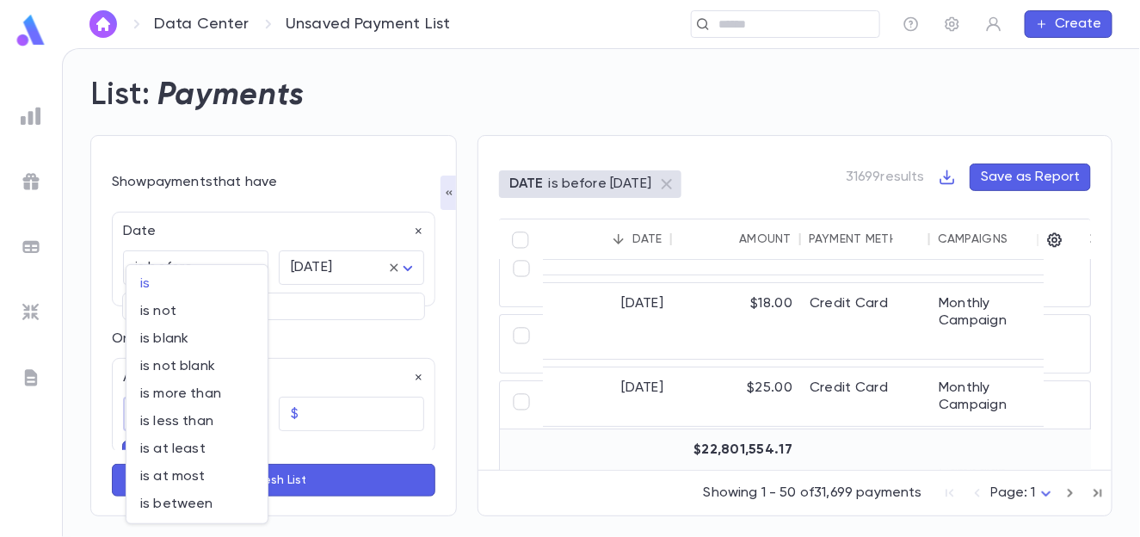
click at [303, 354] on div at bounding box center [570, 268] width 1140 height 537
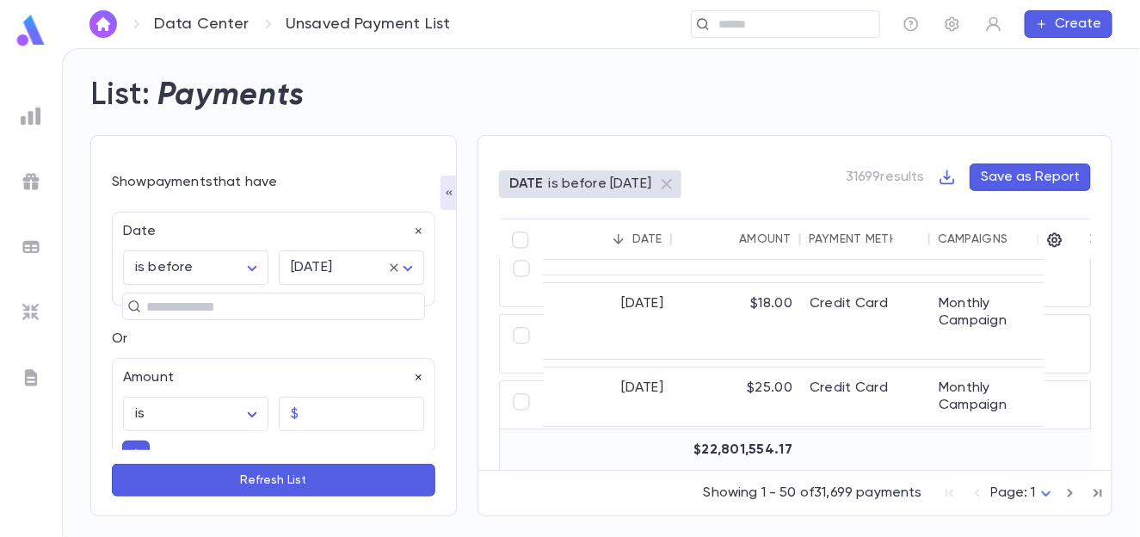
click at [413, 373] on icon "button" at bounding box center [419, 378] width 12 height 12
click at [33, 109] on img at bounding box center [31, 116] width 21 height 21
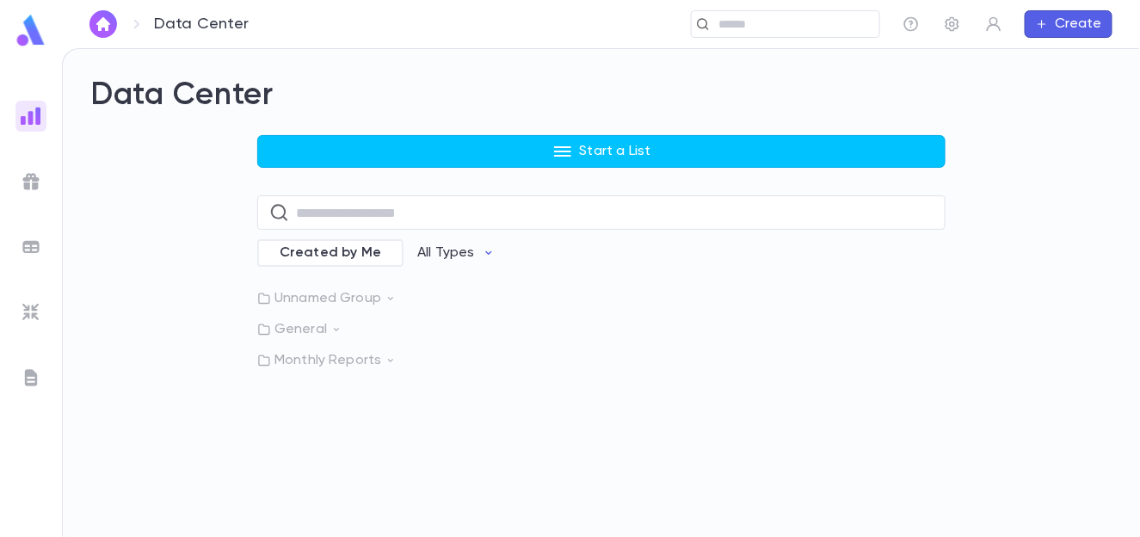
click at [22, 114] on img at bounding box center [31, 116] width 21 height 21
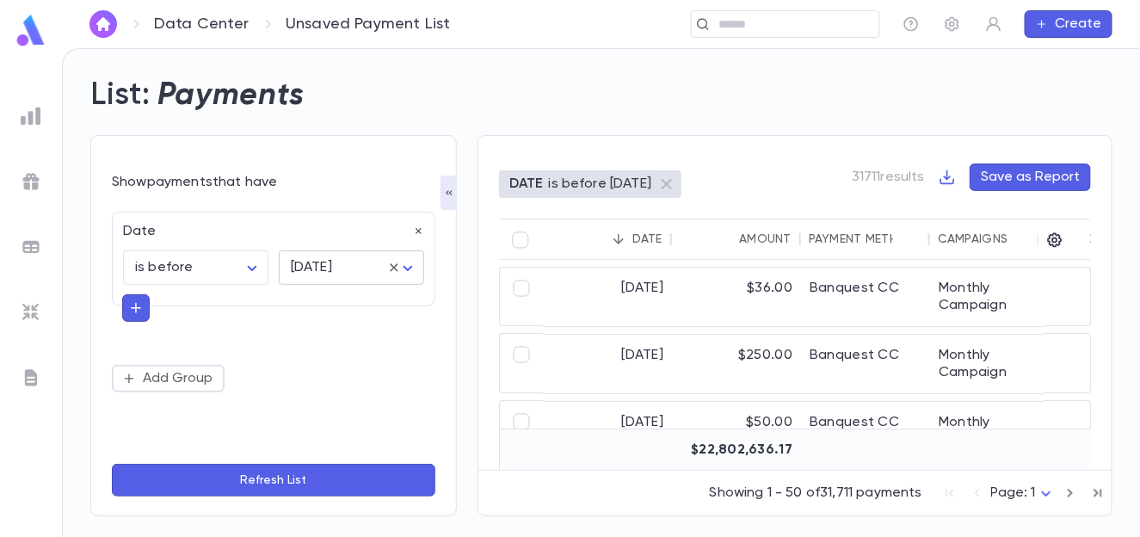
click at [359, 267] on body "Data Center Unsaved Payment List ​ Create List: Payments Show payments that hav…" at bounding box center [570, 292] width 1140 height 489
click at [343, 303] on span "[DATE]" at bounding box center [354, 302] width 117 height 17
type input "*****"
click at [252, 481] on button "Refresh List" at bounding box center [273, 480] width 323 height 33
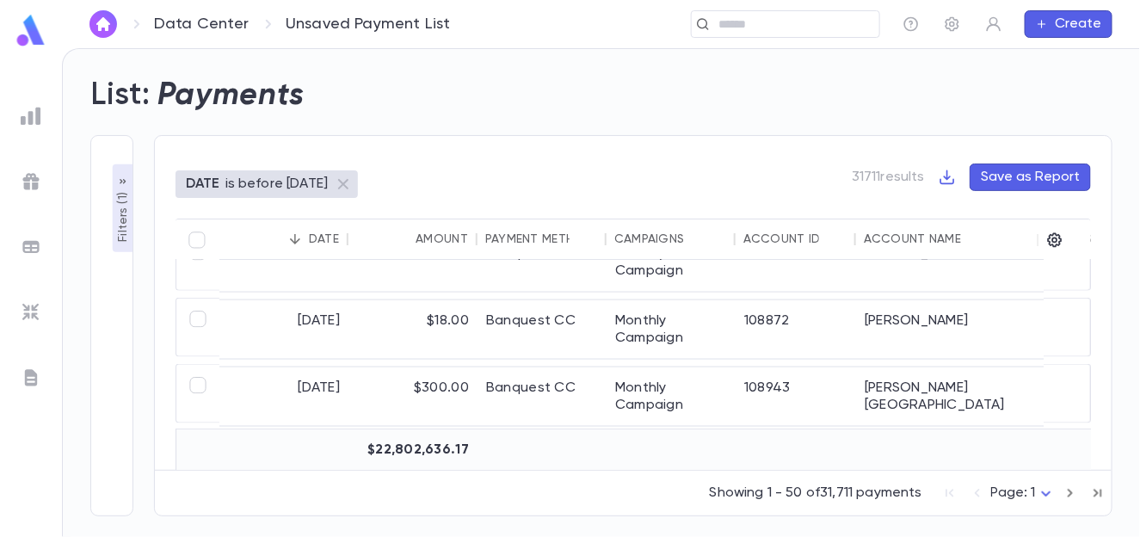
scroll to position [516, 0]
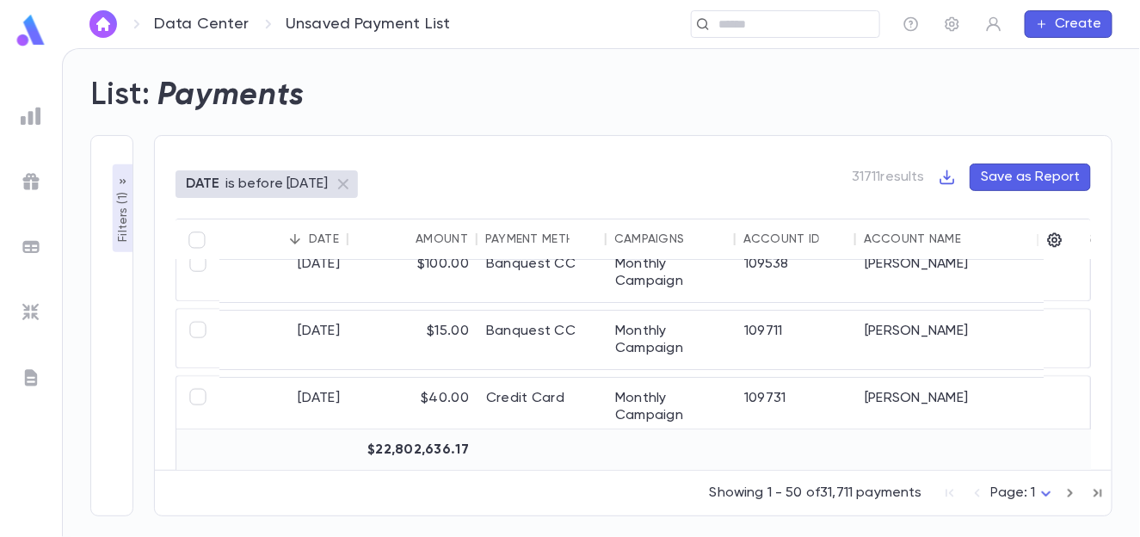
click at [122, 217] on p "Filters ( 1 )" at bounding box center [122, 214] width 17 height 53
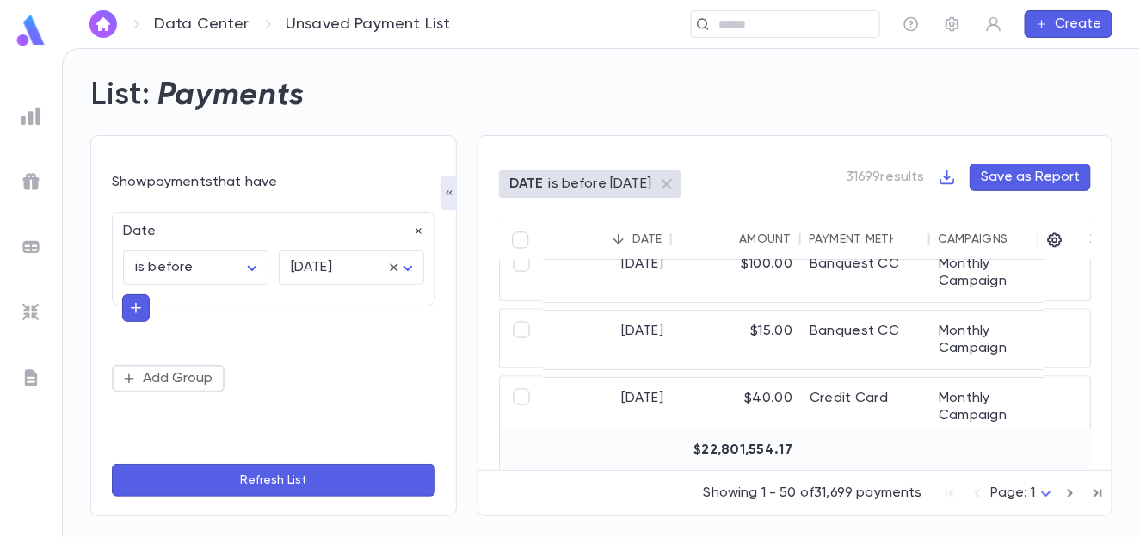
click at [46, 113] on div at bounding box center [30, 116] width 31 height 31
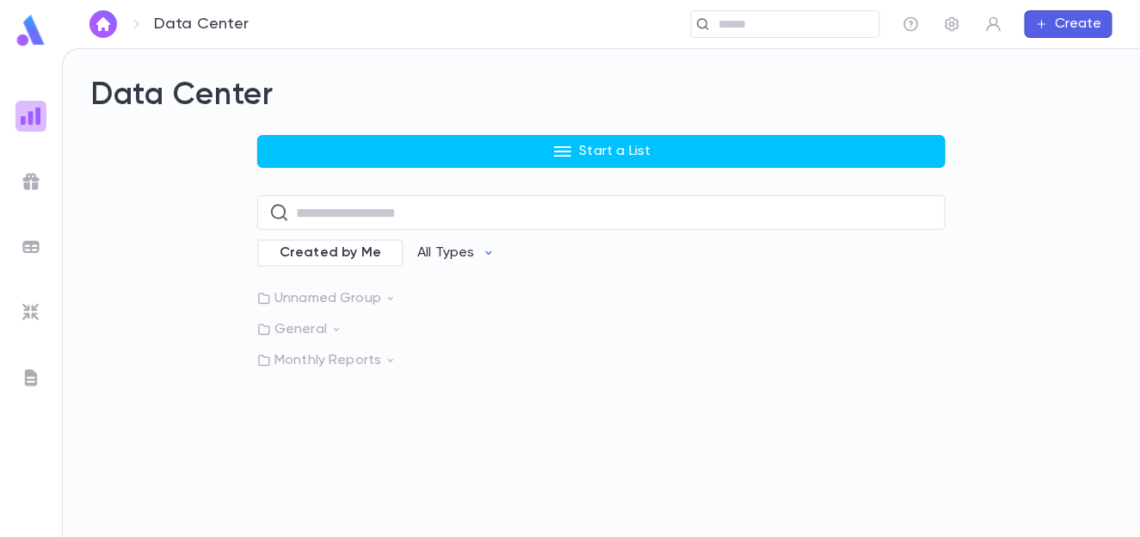
click at [46, 113] on div at bounding box center [30, 116] width 31 height 31
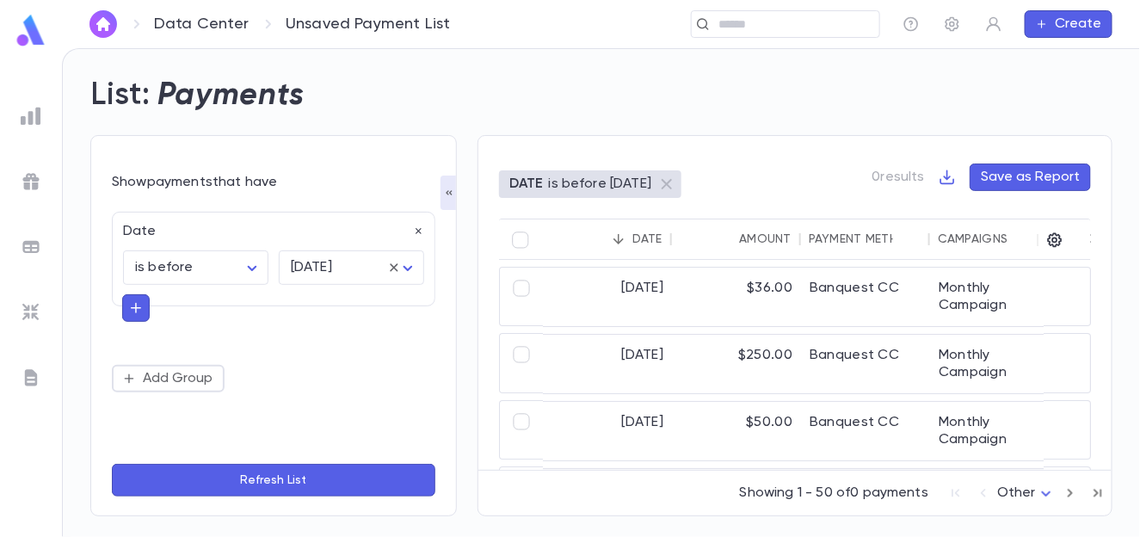
click at [305, 247] on div "[DATE] ******** ​" at bounding box center [346, 262] width 156 height 45
click at [310, 260] on body "Data Center Unsaved Payment List ​ Create List: Payments Show payments that hav…" at bounding box center [570, 292] width 1140 height 489
click at [312, 299] on span "[DATE]" at bounding box center [354, 302] width 117 height 17
type input "*****"
click at [268, 484] on button "Refresh List" at bounding box center [273, 480] width 323 height 33
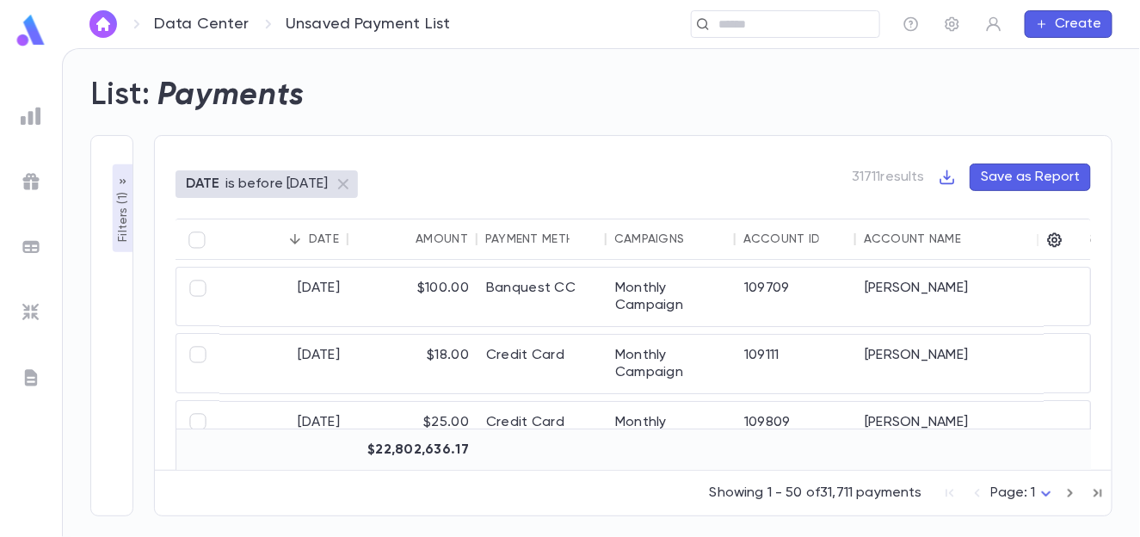
click at [116, 225] on p "Filters ( 1 )" at bounding box center [122, 214] width 17 height 53
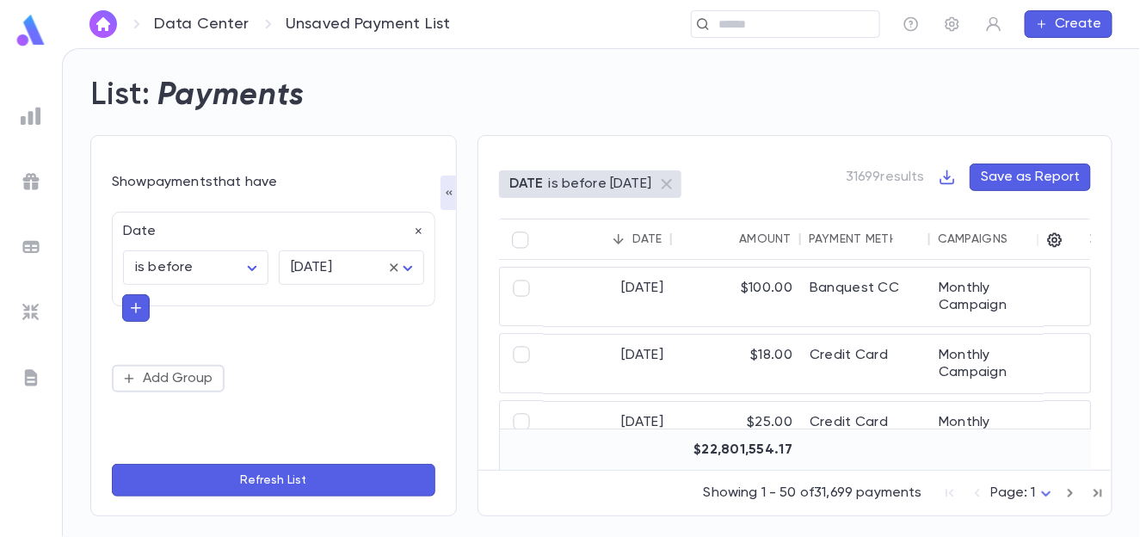
click at [141, 316] on icon "button" at bounding box center [135, 307] width 15 height 17
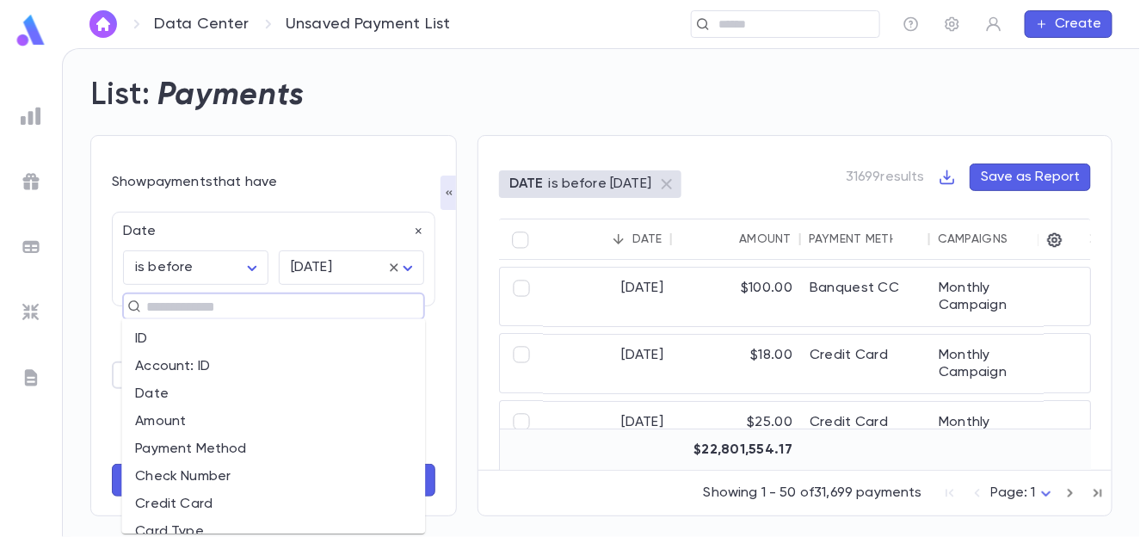
click at [171, 308] on input "text" at bounding box center [266, 306] width 250 height 24
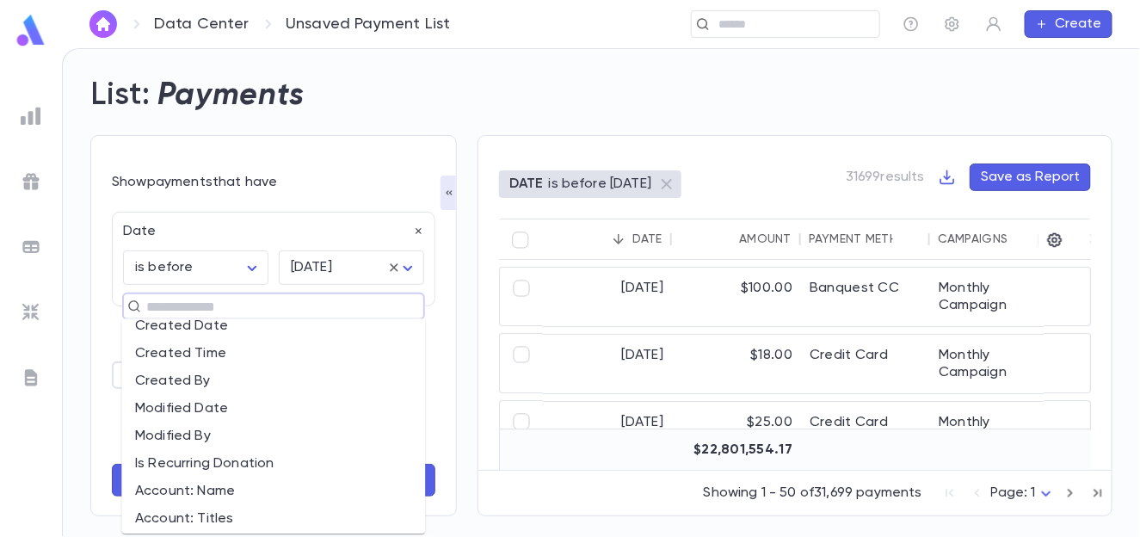
scroll to position [486, 0]
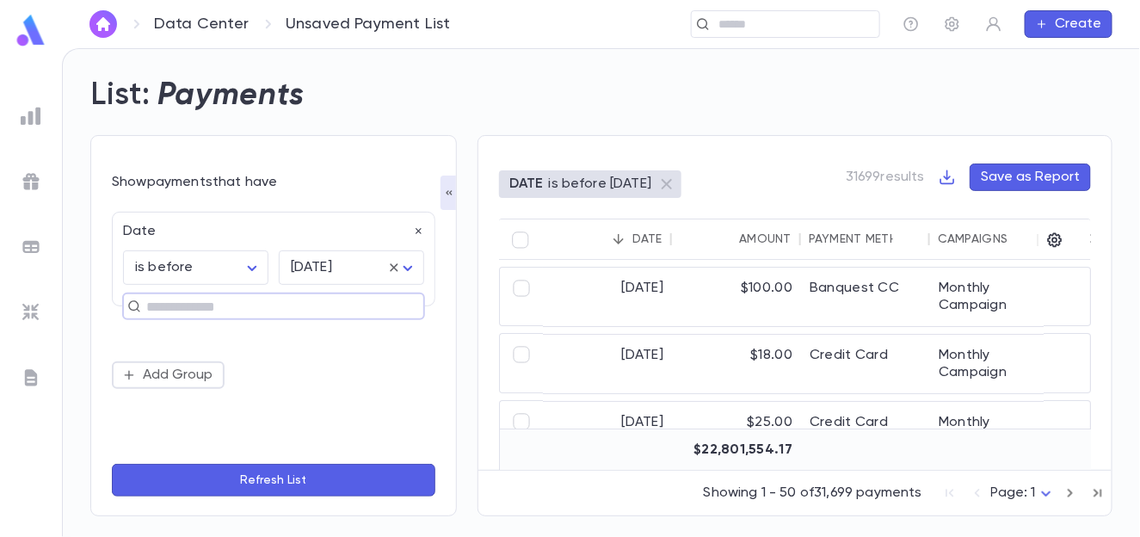
click at [247, 301] on input "text" at bounding box center [266, 306] width 250 height 24
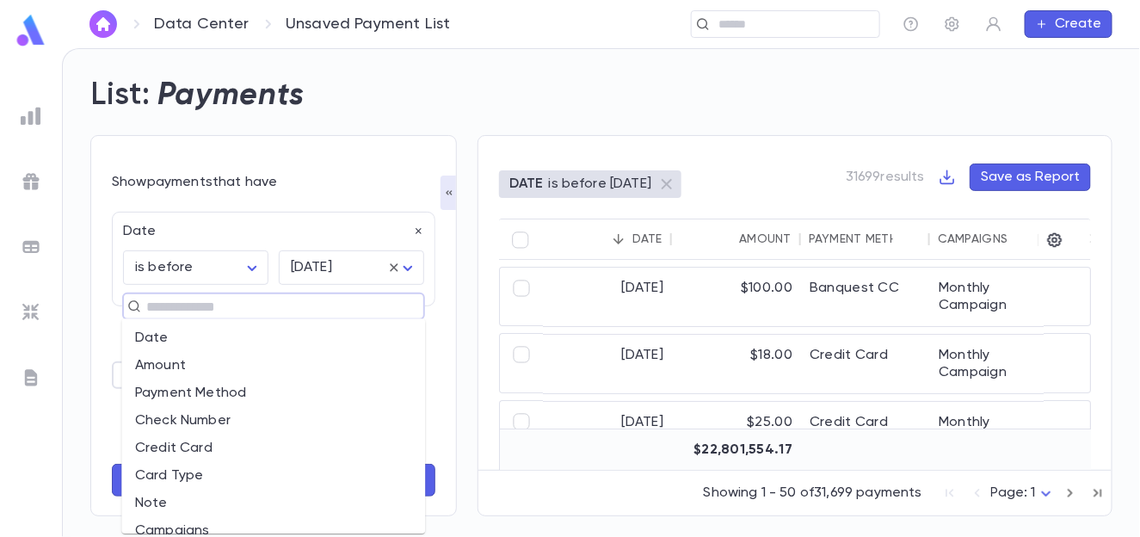
scroll to position [0, 0]
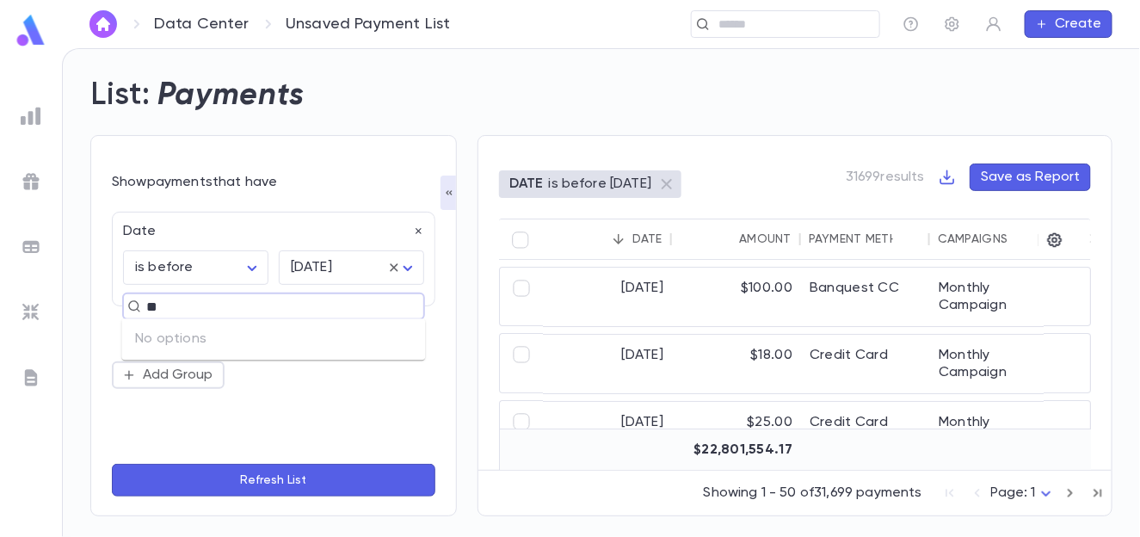
type input "*"
type input "***"
click at [186, 348] on li "Payment Method" at bounding box center [273, 339] width 304 height 28
click at [415, 335] on icon "button" at bounding box center [418, 338] width 6 height 6
click at [217, 28] on link "Data Center" at bounding box center [201, 24] width 95 height 19
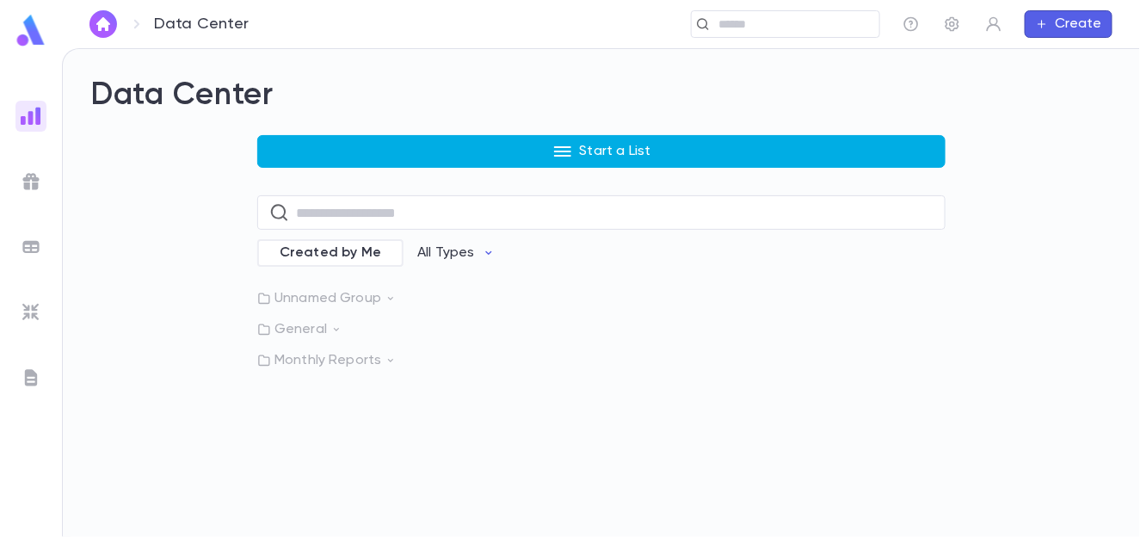
click at [600, 151] on p "Start a List" at bounding box center [615, 151] width 71 height 17
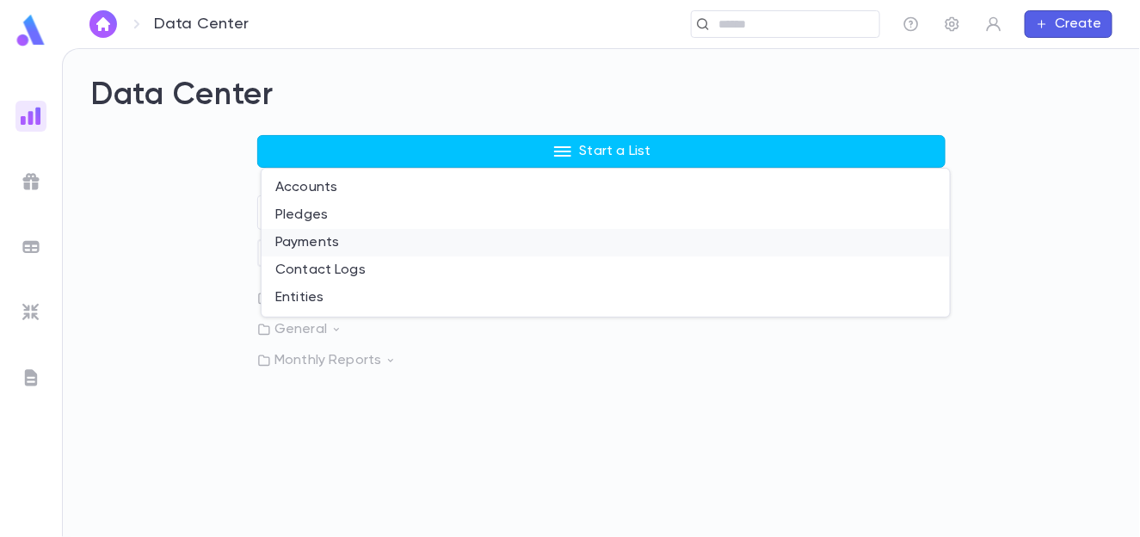
click at [317, 237] on li "Payments" at bounding box center [605, 243] width 688 height 28
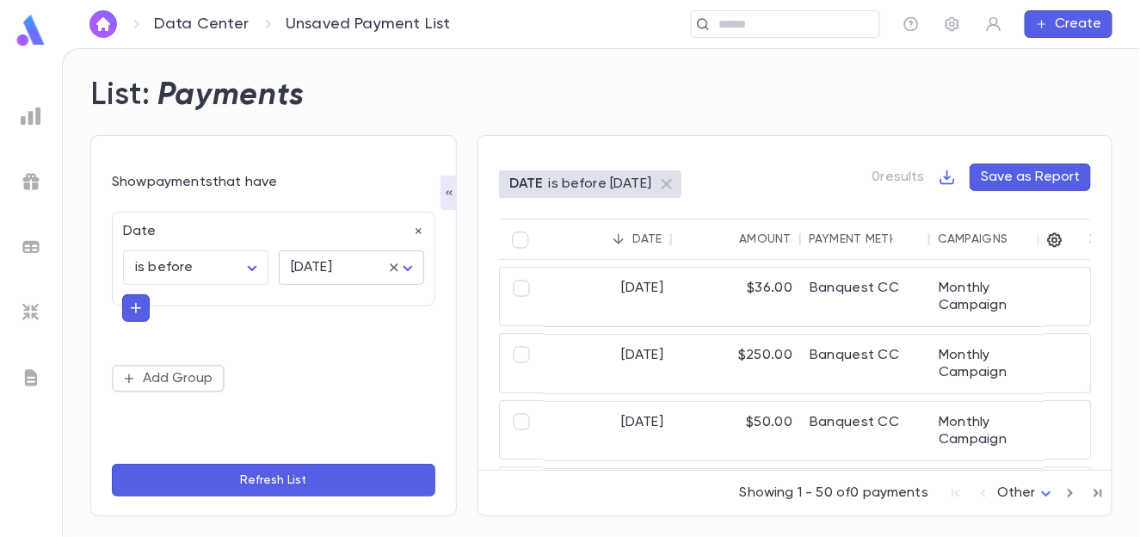
click at [311, 273] on body "Data Center Unsaved Payment List ​ Create List: Payments Show payments that hav…" at bounding box center [570, 292] width 1140 height 489
click at [311, 305] on span "[DATE]" at bounding box center [354, 302] width 117 height 17
type input "*****"
click at [263, 475] on button "Refresh List" at bounding box center [273, 480] width 323 height 33
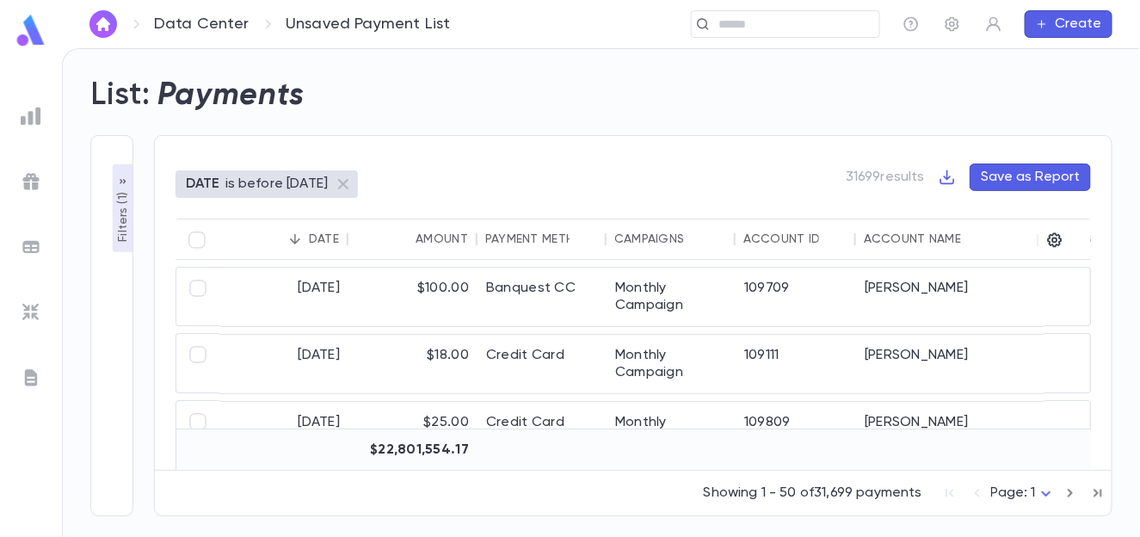
click at [130, 212] on button "Filters ( 1 )" at bounding box center [123, 208] width 21 height 88
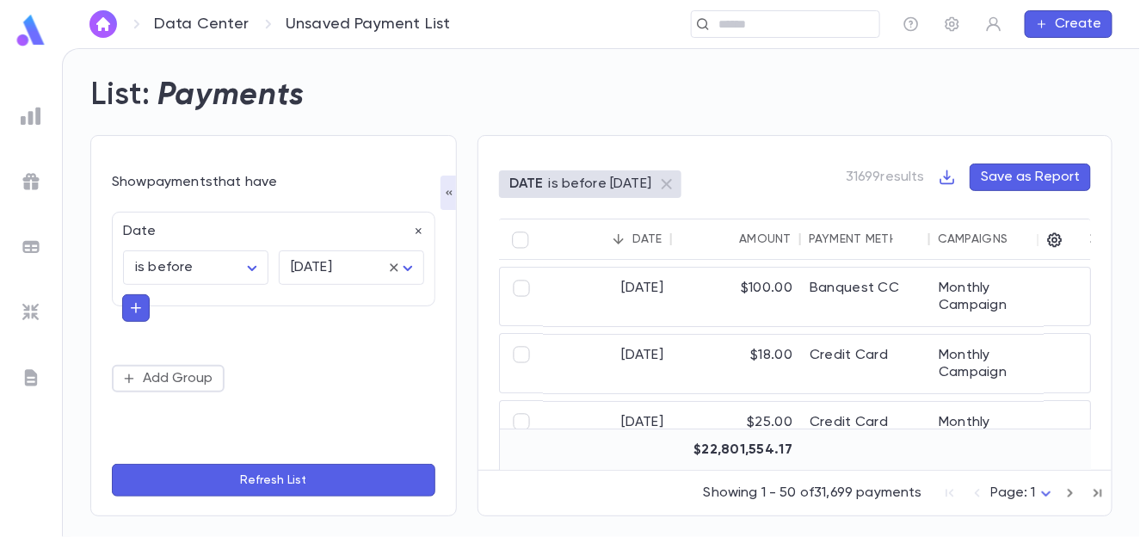
click at [143, 303] on button "button" at bounding box center [136, 308] width 28 height 28
click at [143, 303] on input "text" at bounding box center [266, 306] width 250 height 24
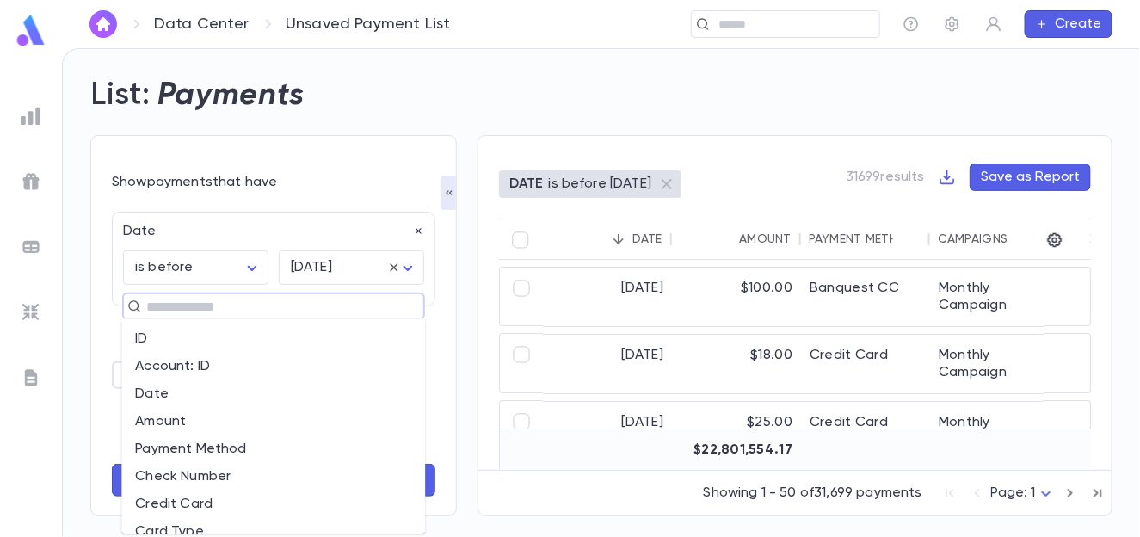
click at [172, 423] on li "Amount" at bounding box center [273, 422] width 304 height 28
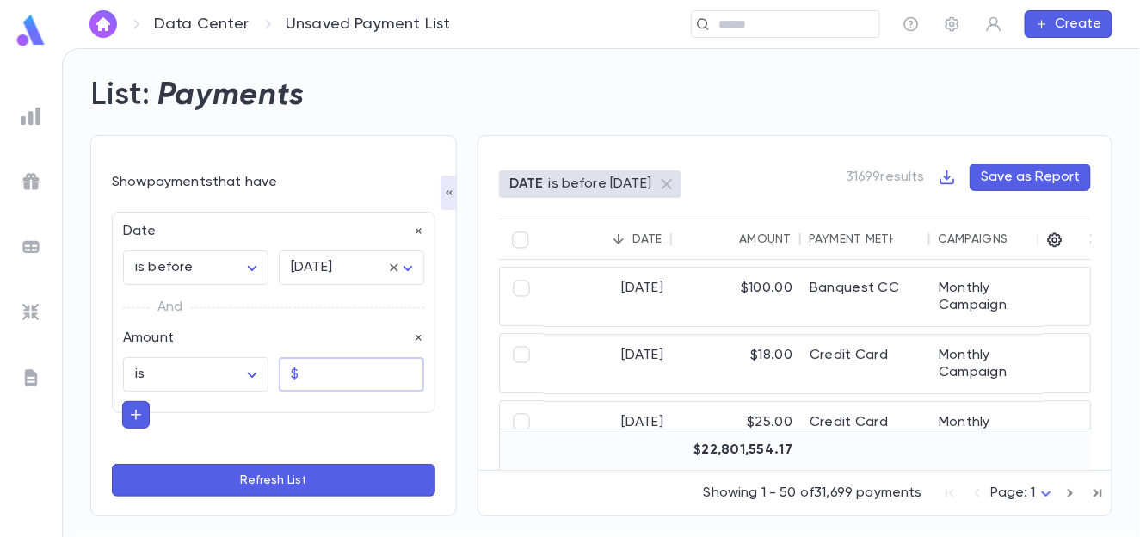
click at [305, 369] on input "text" at bounding box center [364, 375] width 119 height 34
click at [414, 338] on icon "button" at bounding box center [419, 338] width 12 height 12
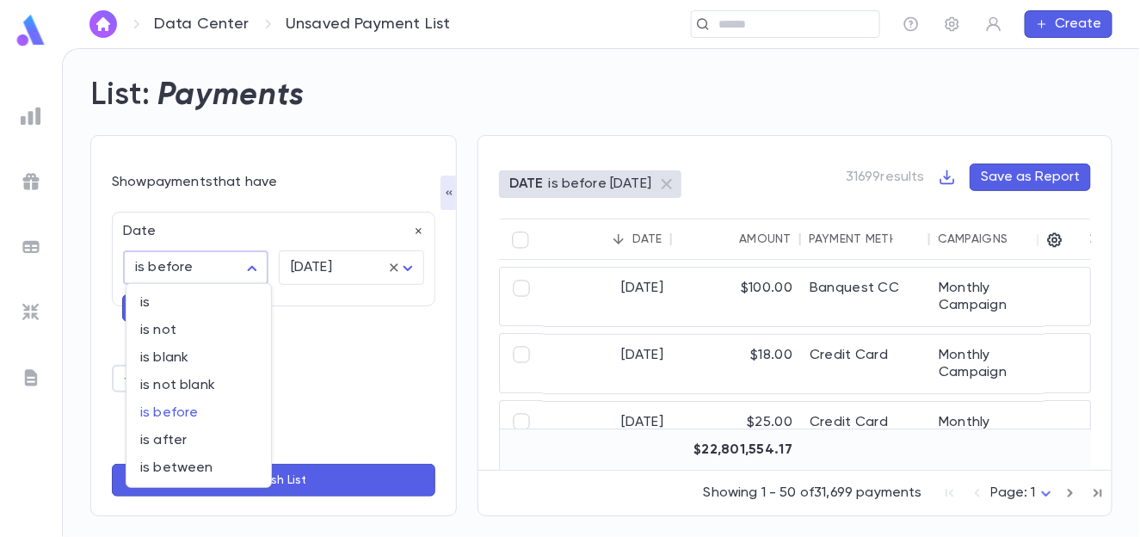
click at [207, 265] on body "Data Center Unsaved Payment List ​ Create List: Payments Show payments that hav…" at bounding box center [570, 292] width 1140 height 489
click at [207, 265] on div at bounding box center [570, 268] width 1140 height 537
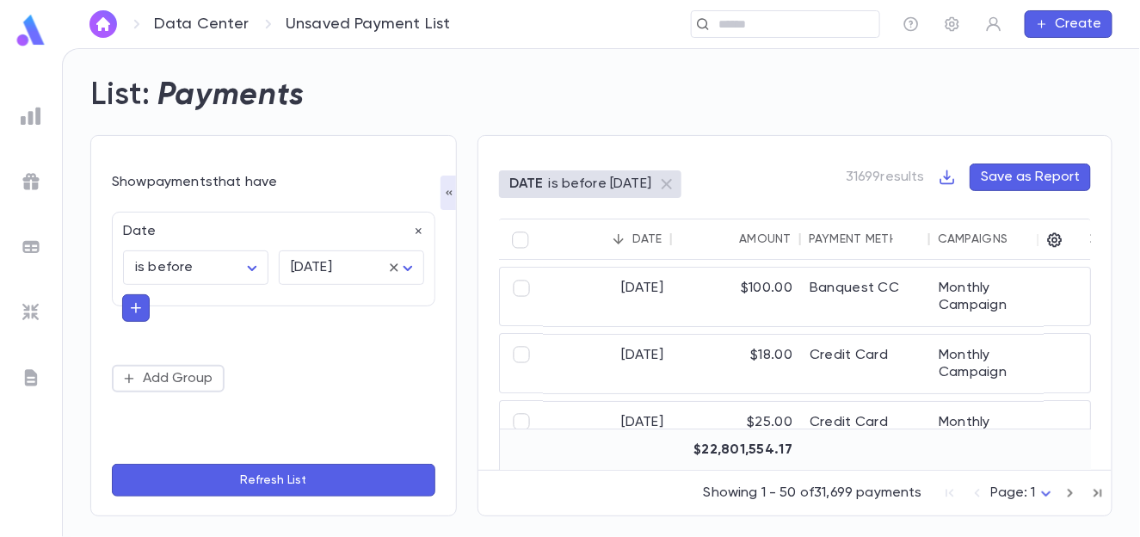
click at [141, 306] on icon "button" at bounding box center [135, 307] width 15 height 17
click at [169, 305] on input "text" at bounding box center [266, 306] width 250 height 24
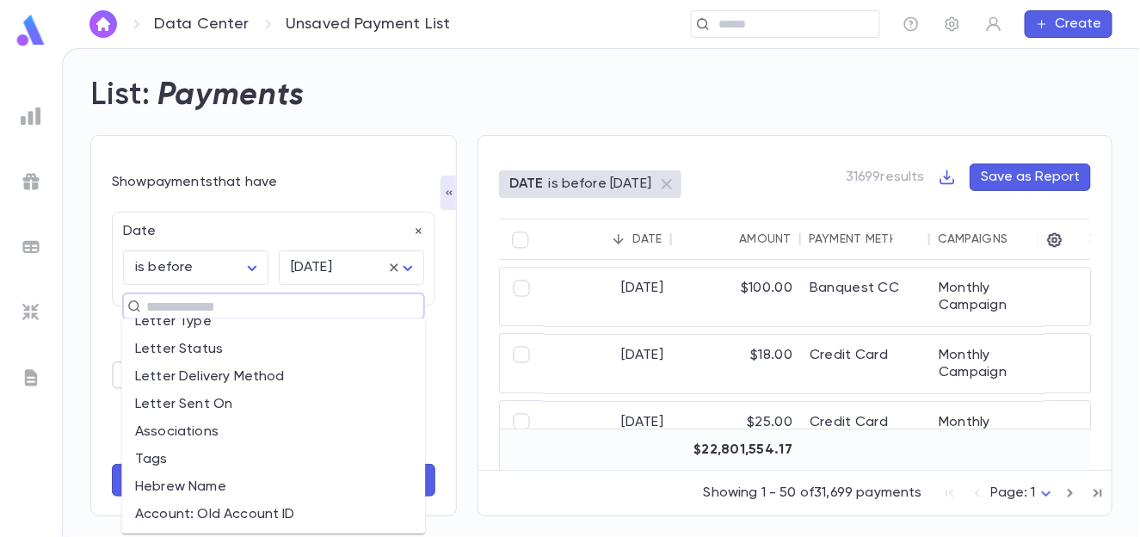
scroll to position [1174, 0]
